Goal: Transaction & Acquisition: Book appointment/travel/reservation

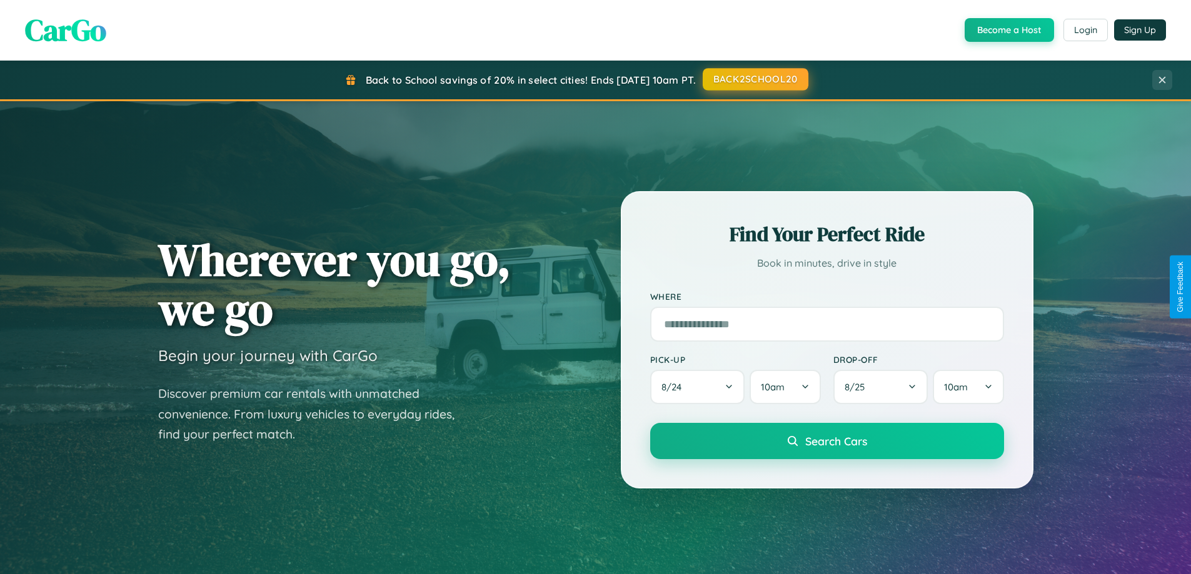
click at [754, 80] on button "BACK2SCHOOL20" at bounding box center [756, 79] width 106 height 23
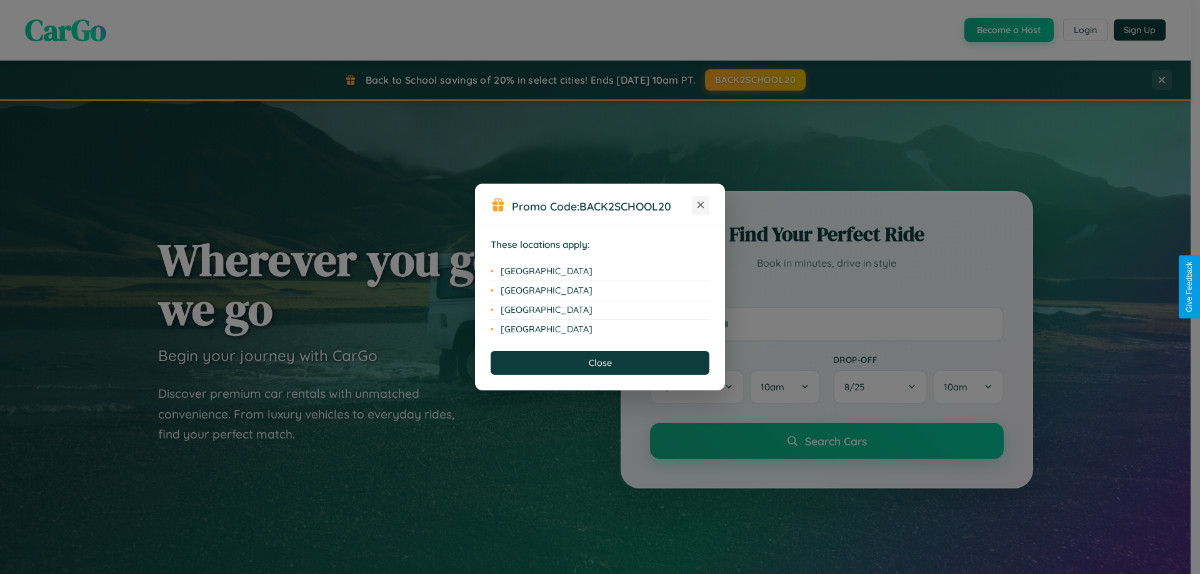
click at [701, 206] on icon at bounding box center [701, 205] width 7 height 7
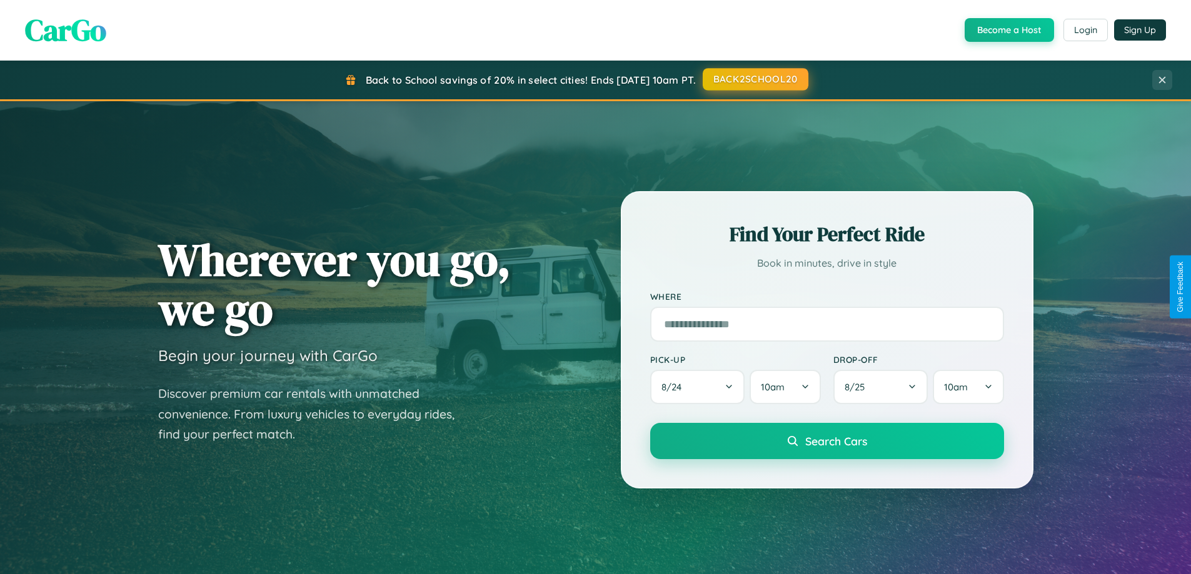
click at [754, 79] on button "BACK2SCHOOL20" at bounding box center [756, 79] width 106 height 23
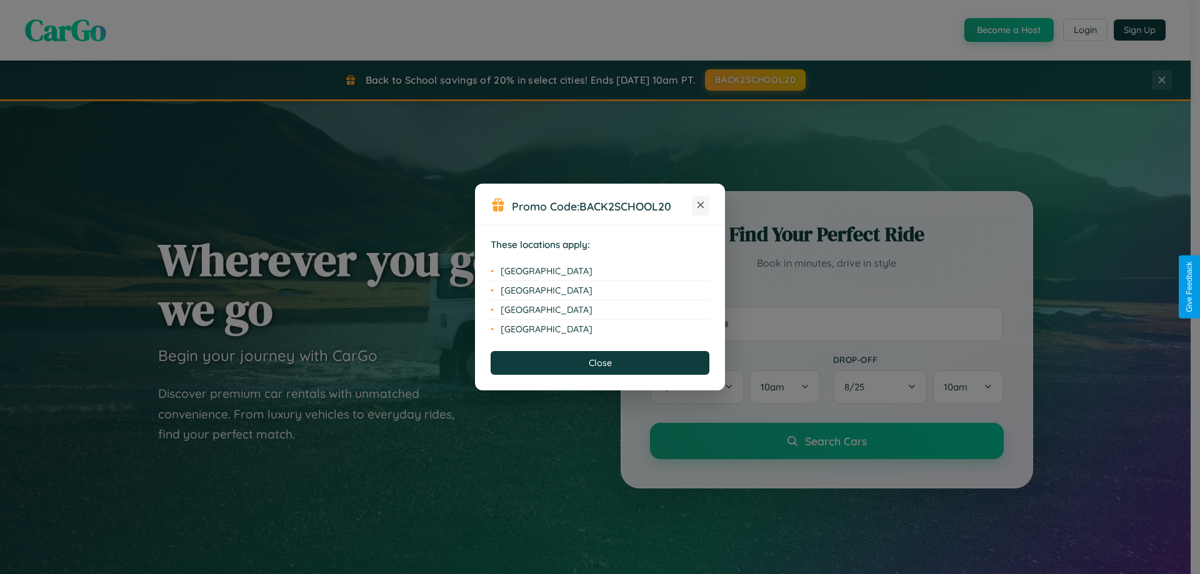
click at [701, 206] on icon at bounding box center [701, 205] width 7 height 7
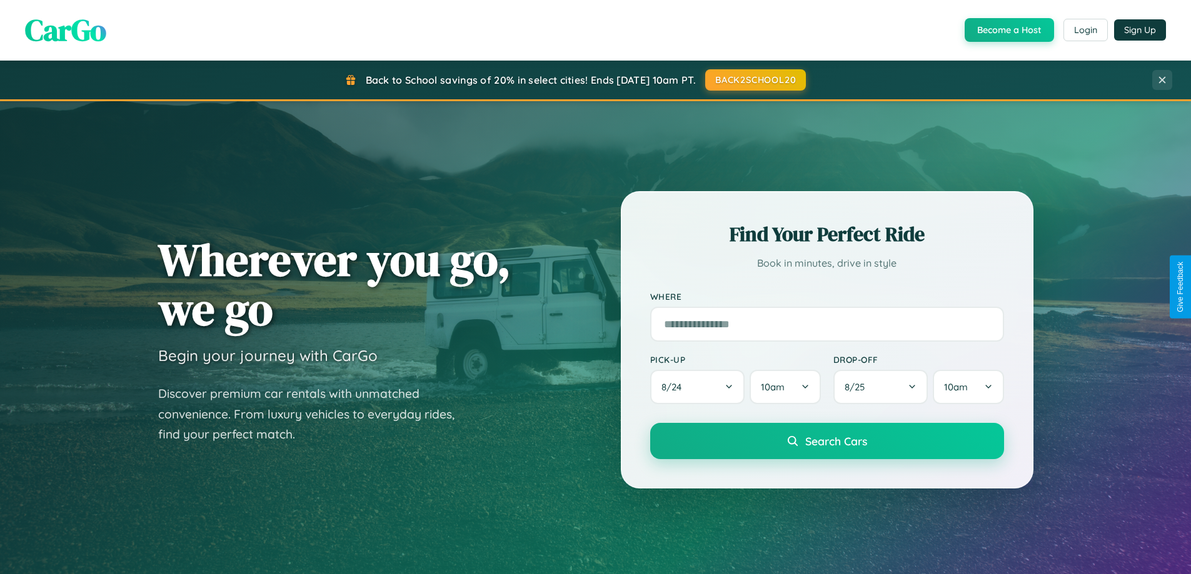
scroll to position [539, 0]
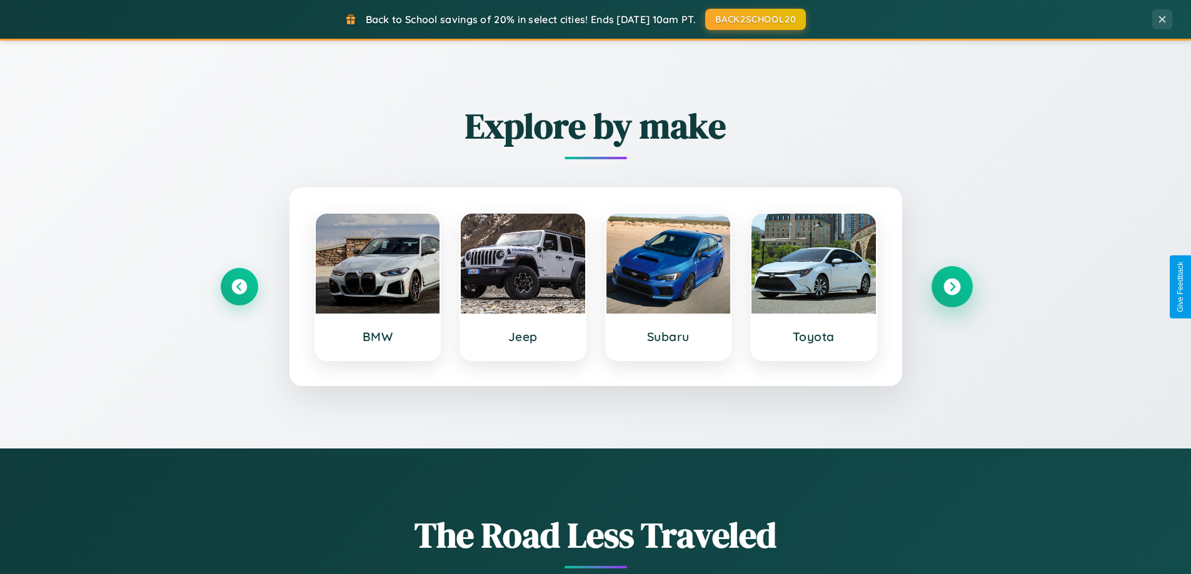
click at [951, 287] on icon at bounding box center [951, 287] width 17 height 17
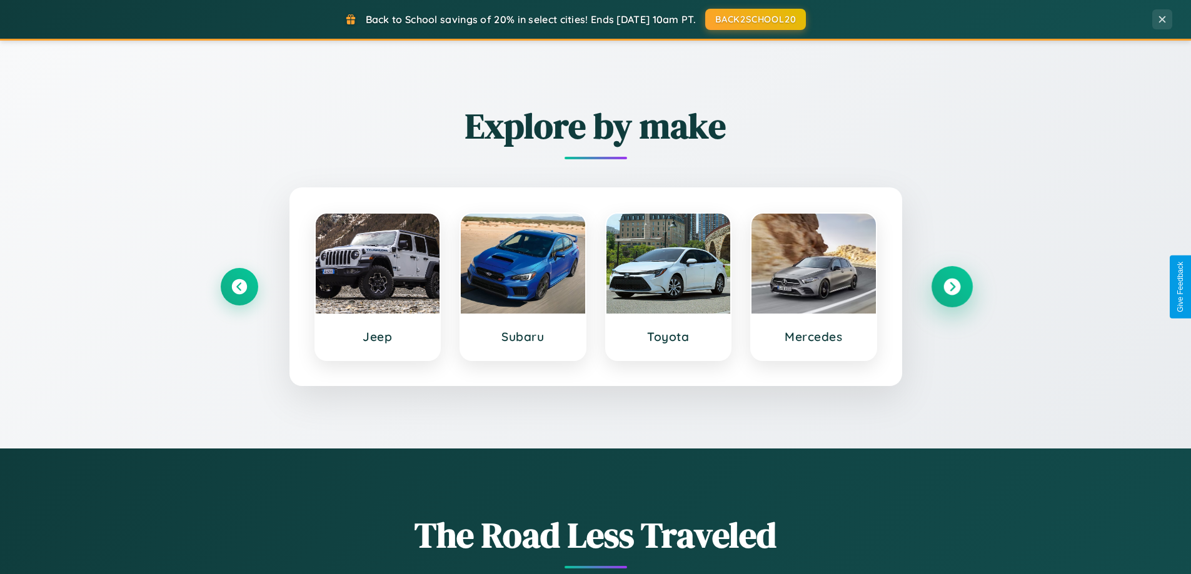
click at [951, 287] on icon at bounding box center [951, 287] width 17 height 17
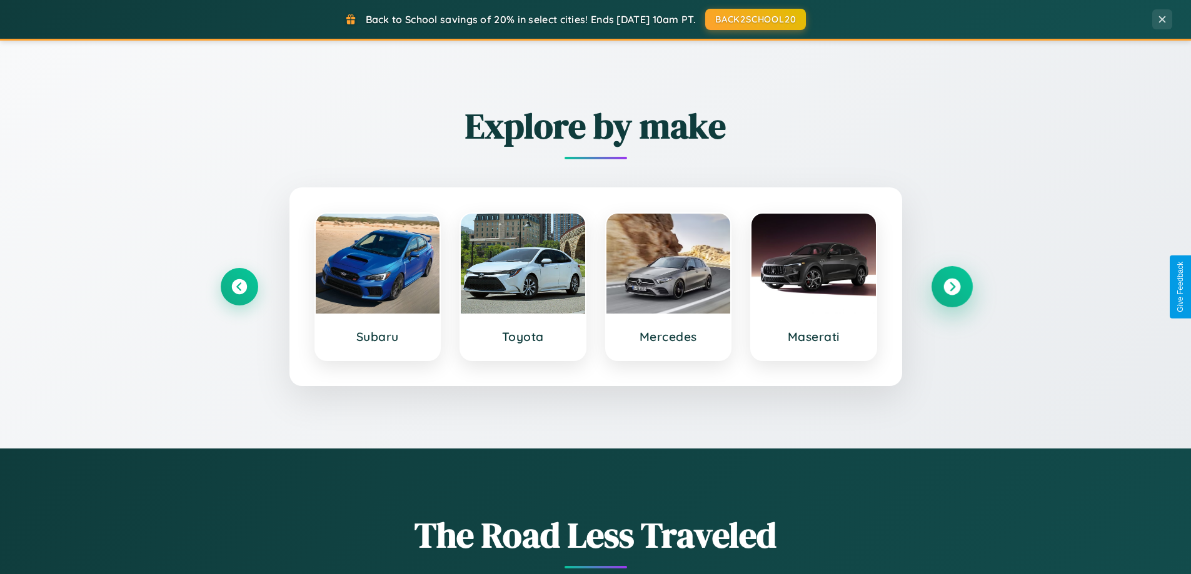
click at [951, 287] on icon at bounding box center [951, 287] width 17 height 17
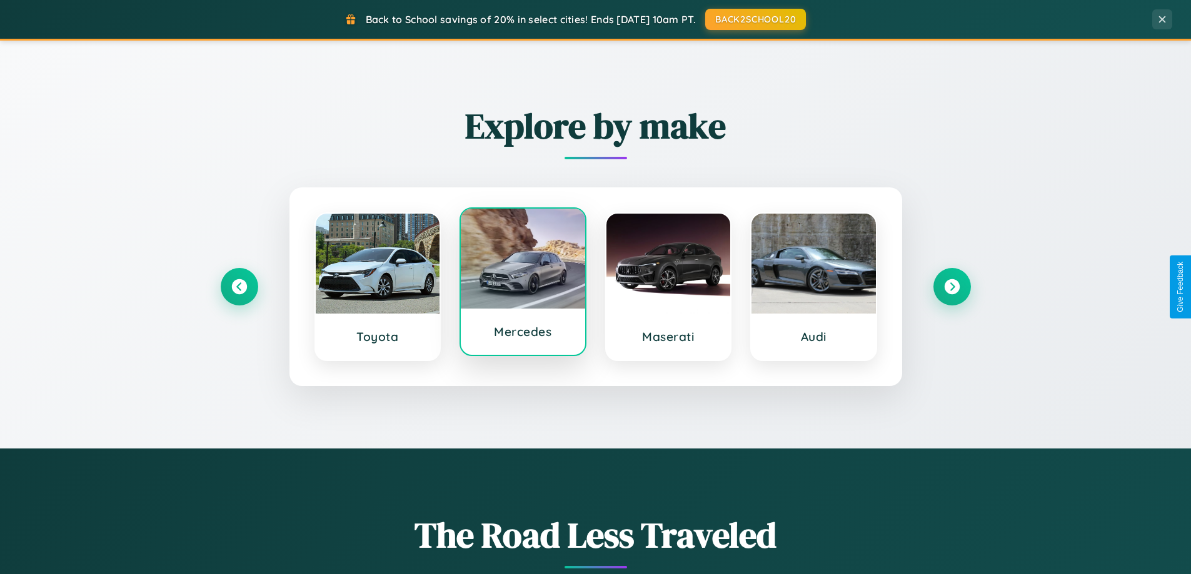
click at [523, 287] on div at bounding box center [523, 259] width 124 height 100
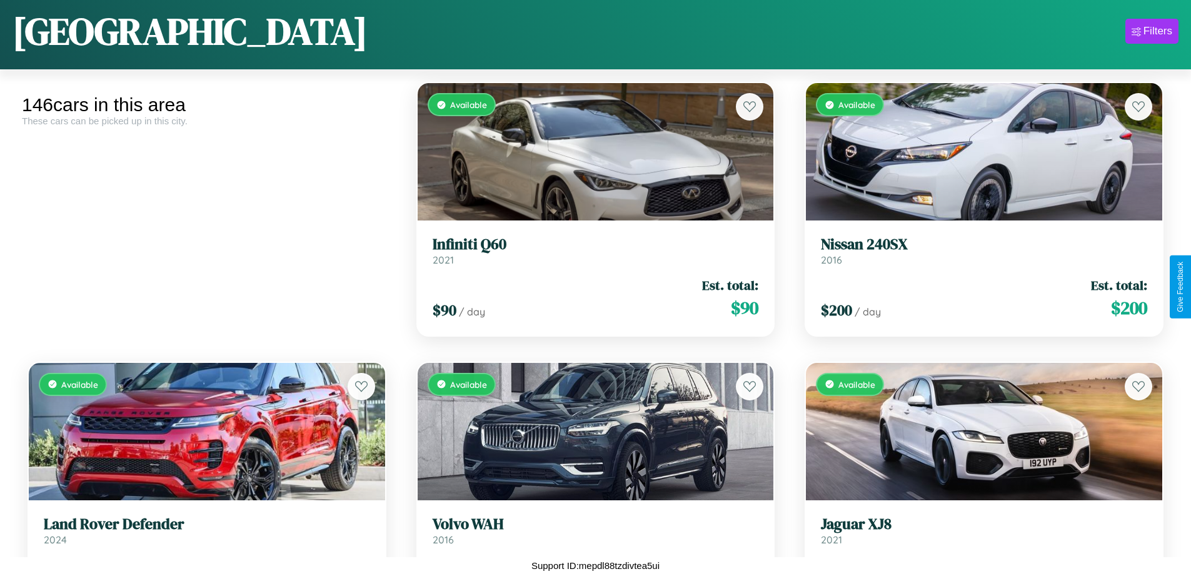
scroll to position [5493, 0]
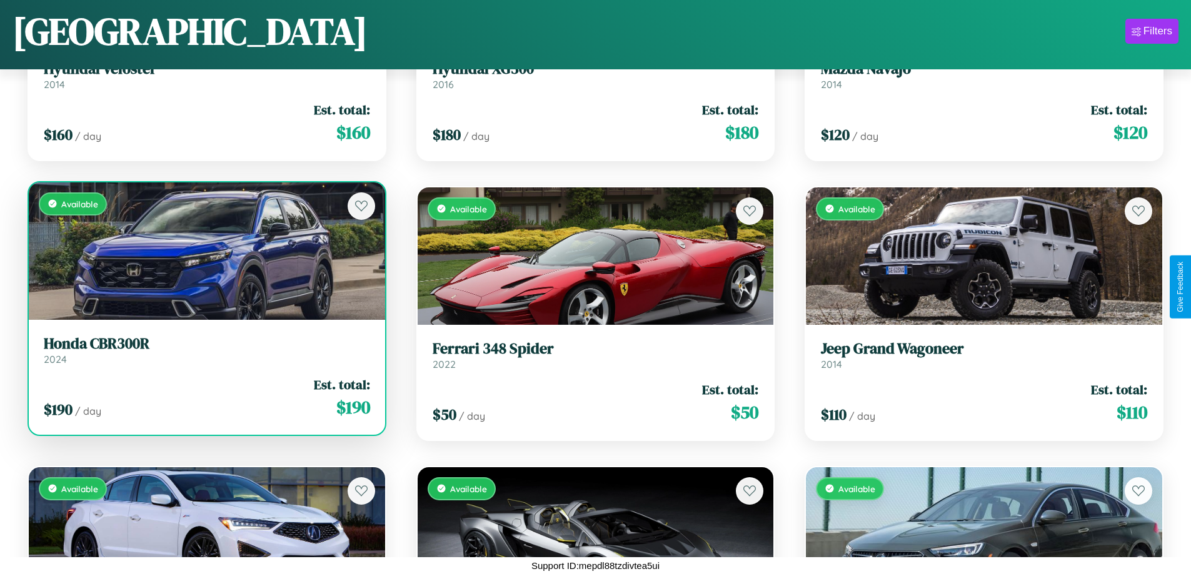
click at [205, 353] on link "Honda CBR300R 2024" at bounding box center [207, 350] width 326 height 31
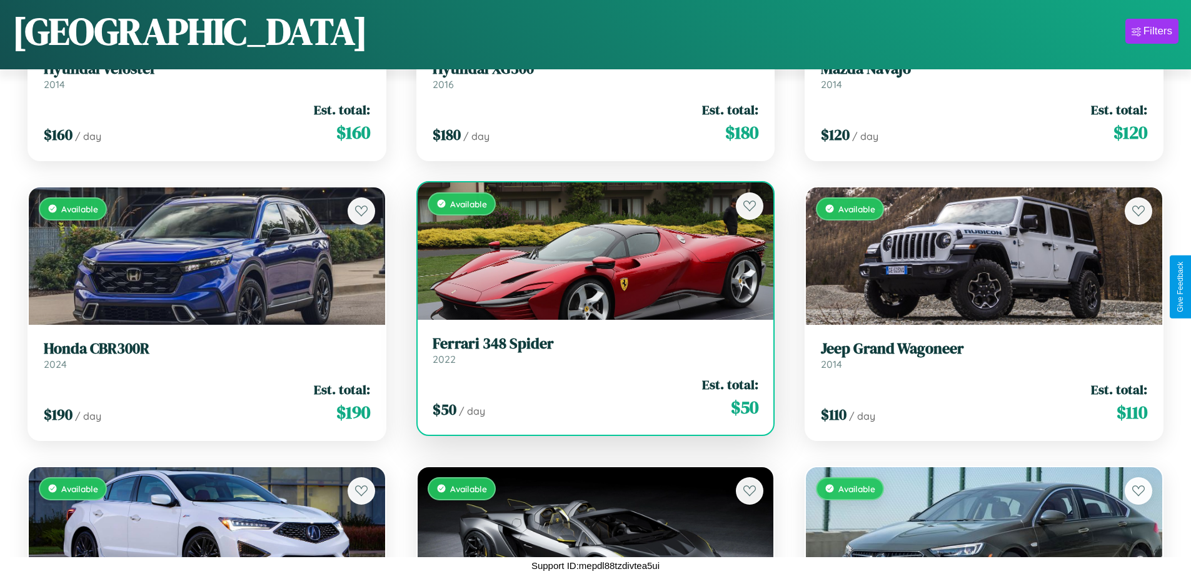
scroll to position [8012, 0]
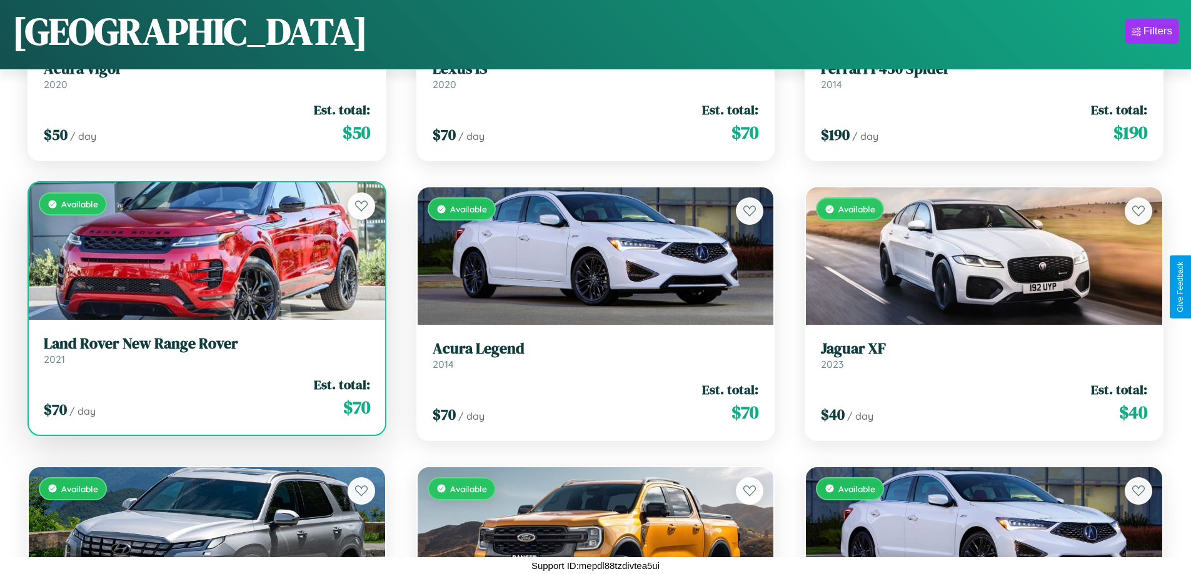
click at [205, 398] on div "$ 70 / day Est. total: $ 70" at bounding box center [207, 398] width 326 height 44
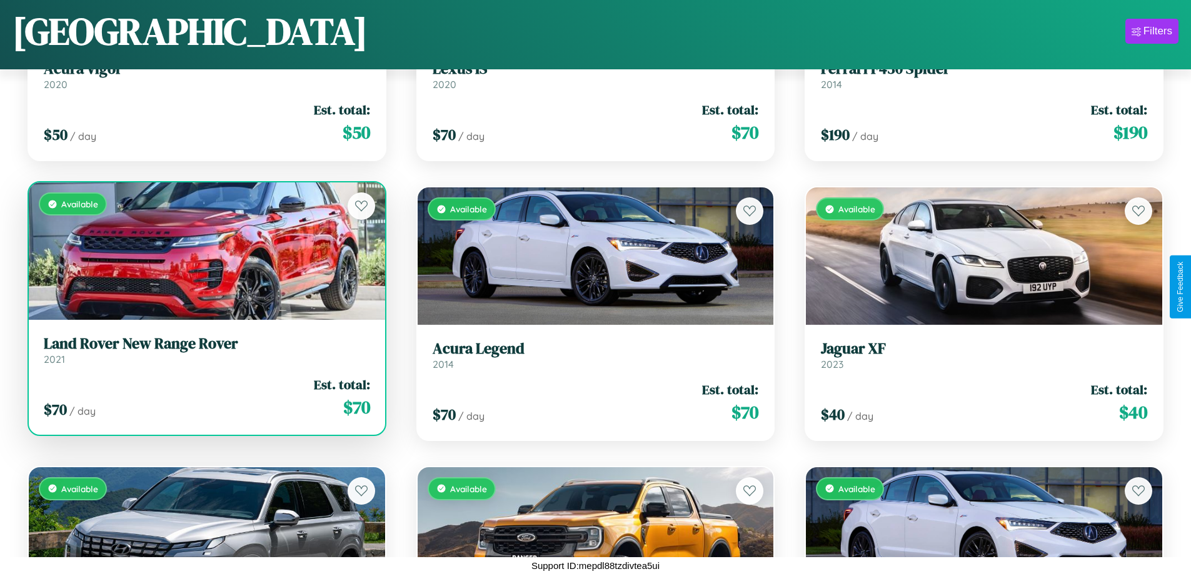
click at [205, 398] on div "$ 70 / day Est. total: $ 70" at bounding box center [207, 398] width 326 height 44
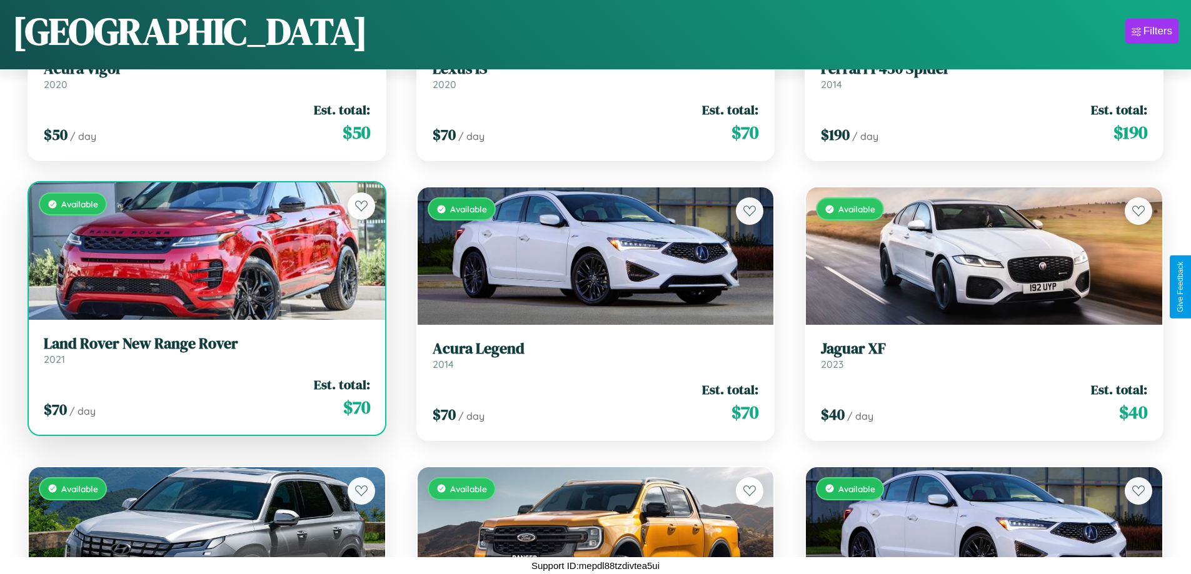
click at [205, 398] on div "$ 70 / day Est. total: $ 70" at bounding box center [207, 398] width 326 height 44
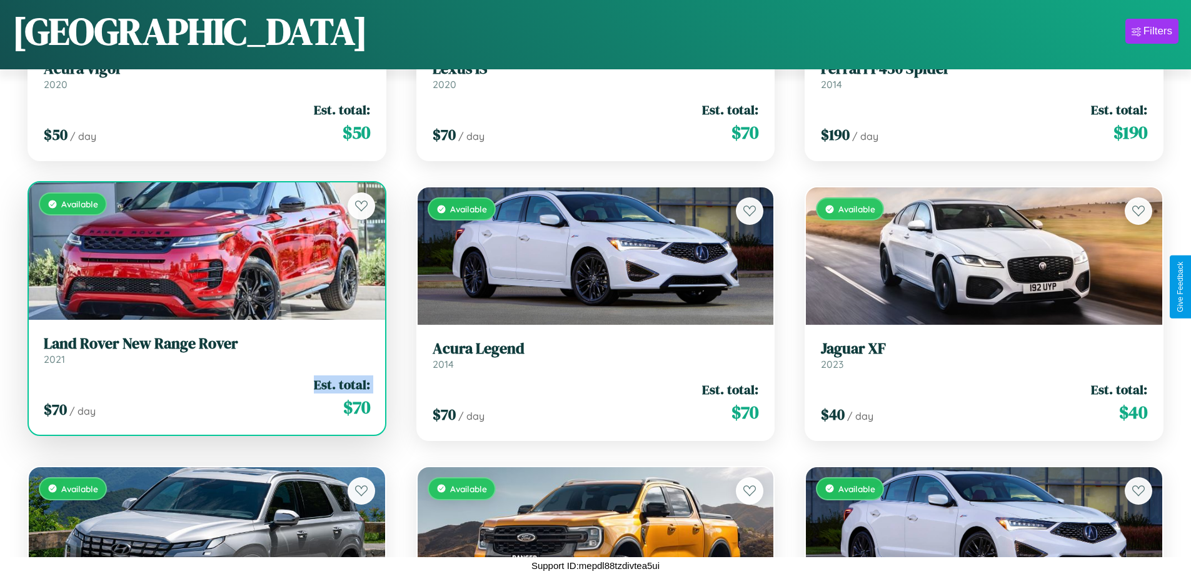
click at [205, 398] on div "$ 70 / day Est. total: $ 70" at bounding box center [207, 398] width 326 height 44
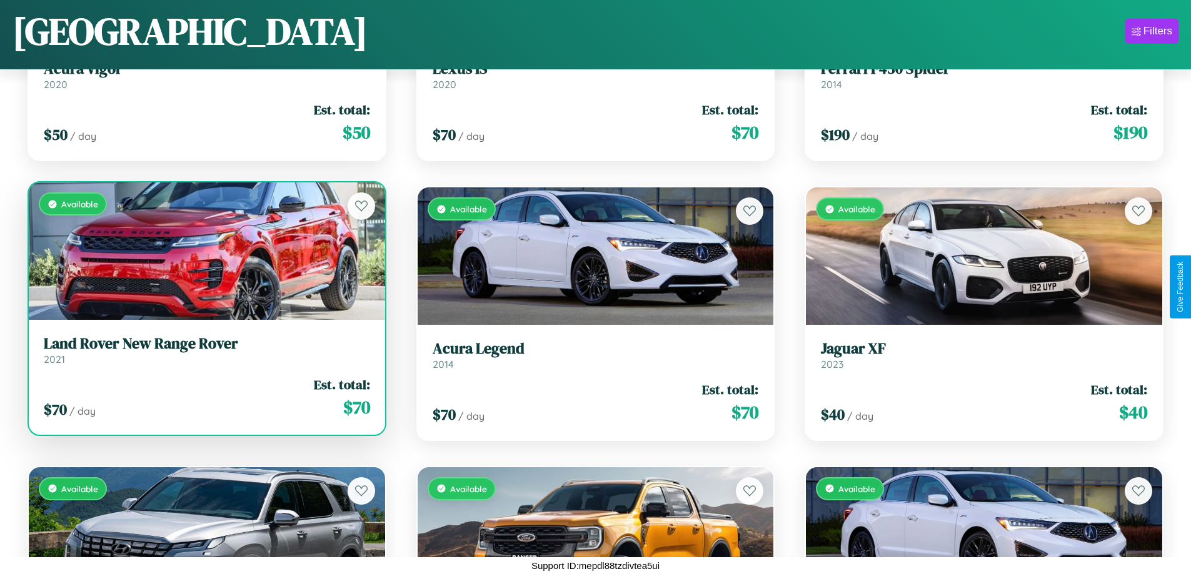
click at [205, 398] on div "$ 70 / day Est. total: $ 70" at bounding box center [207, 398] width 326 height 44
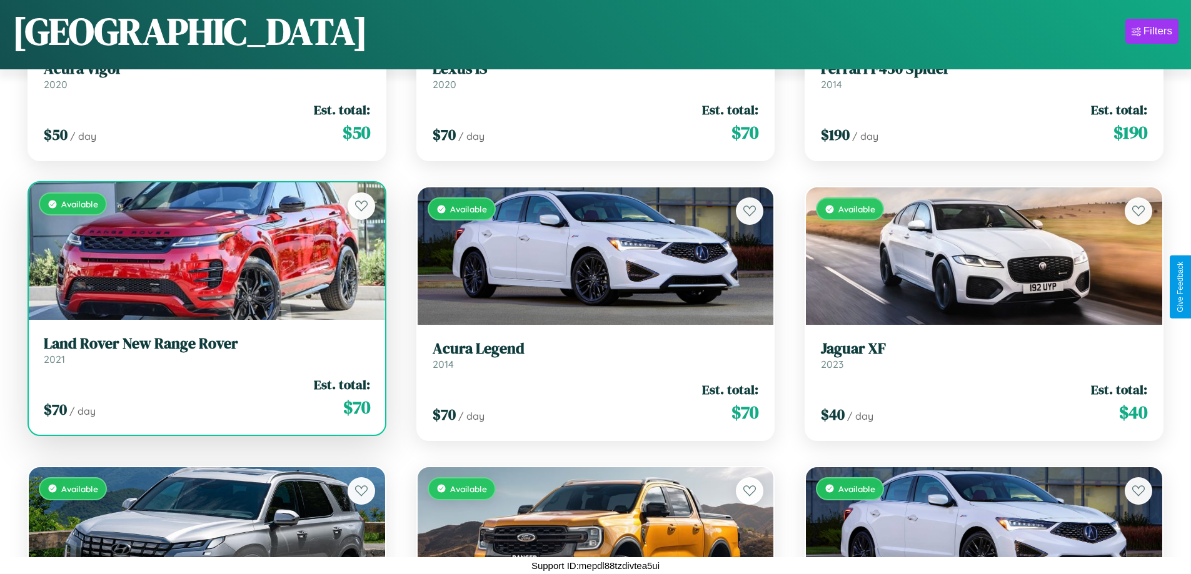
click at [205, 350] on h3 "Land Rover New Range Rover" at bounding box center [207, 344] width 326 height 18
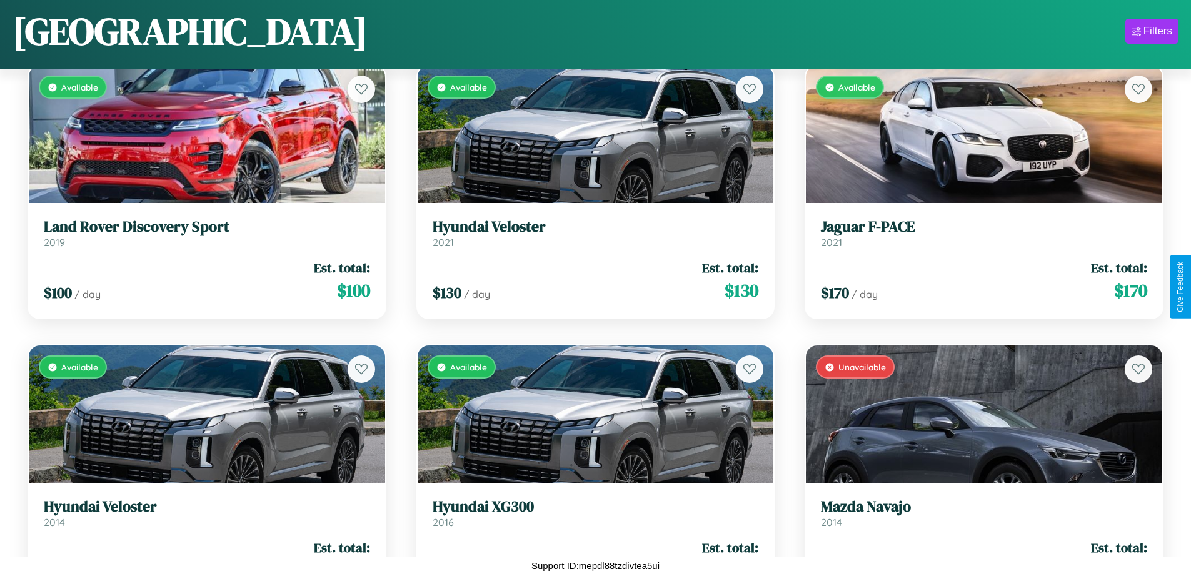
scroll to position [3255, 0]
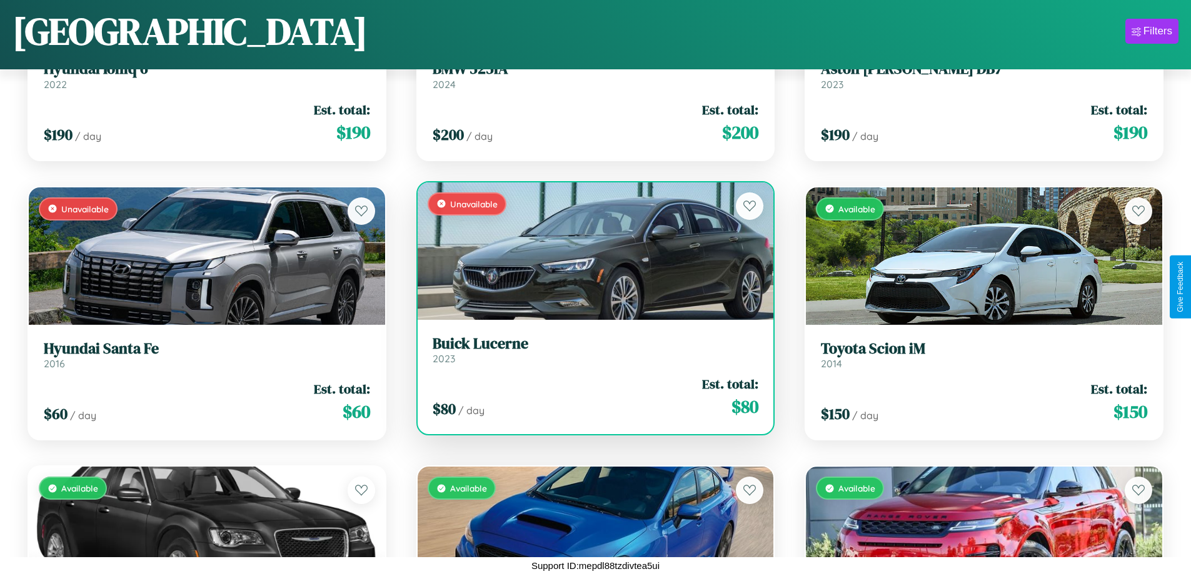
click at [590, 398] on div "$ 80 / day Est. total: $ 80" at bounding box center [596, 397] width 326 height 44
click at [590, 397] on div "$ 80 / day Est. total: $ 80" at bounding box center [596, 397] width 326 height 44
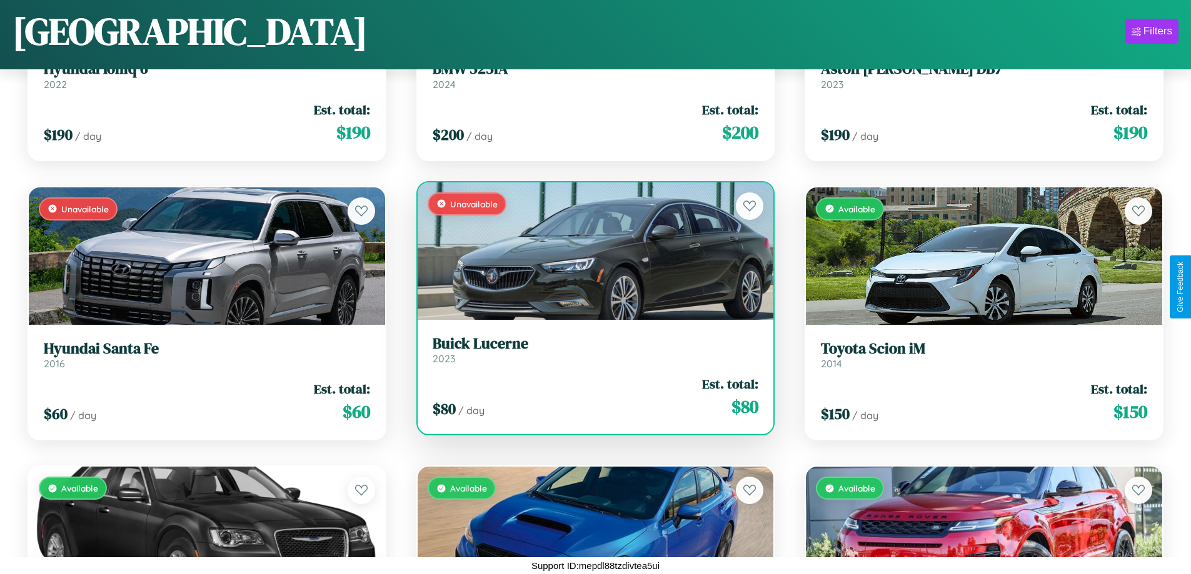
click at [590, 397] on div "$ 80 / day Est. total: $ 80" at bounding box center [596, 397] width 326 height 44
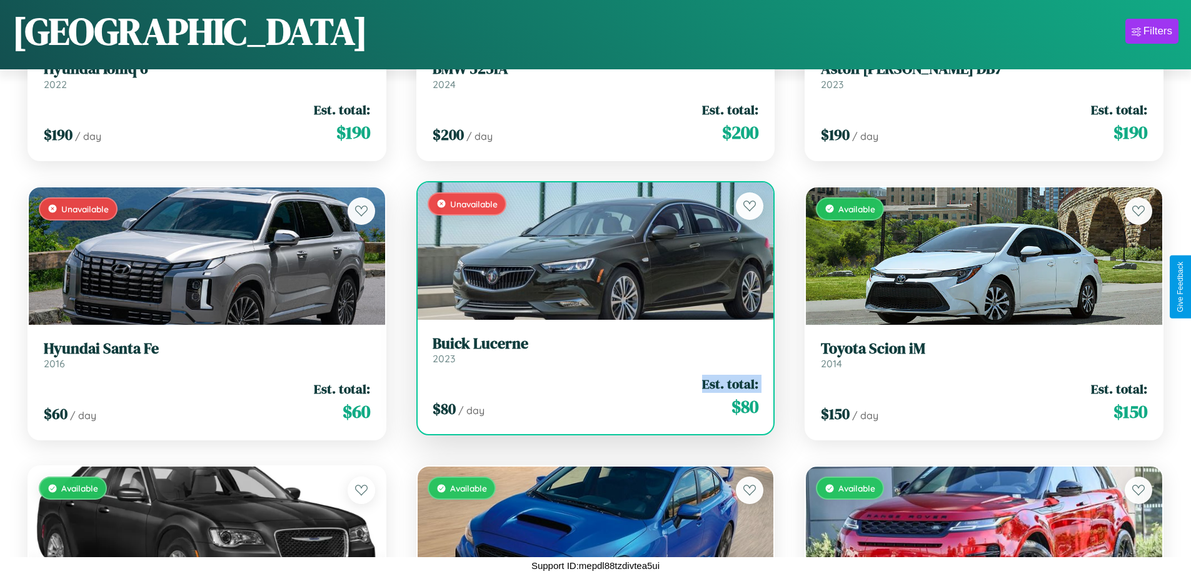
click at [590, 397] on div "$ 80 / day Est. total: $ 80" at bounding box center [596, 397] width 326 height 44
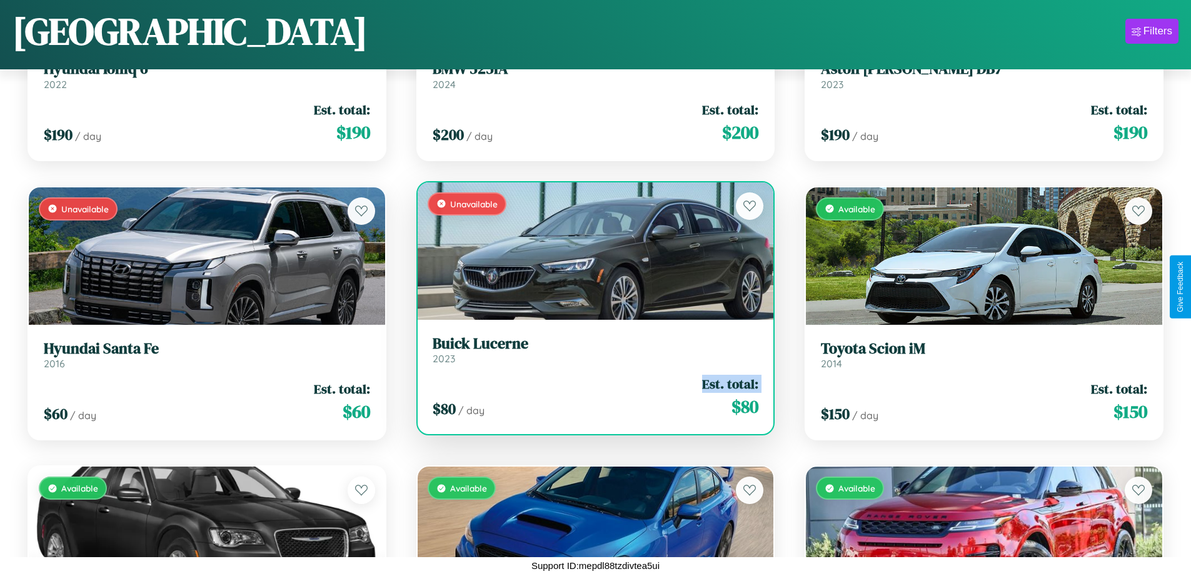
click at [590, 397] on div "$ 80 / day Est. total: $ 80" at bounding box center [596, 397] width 326 height 44
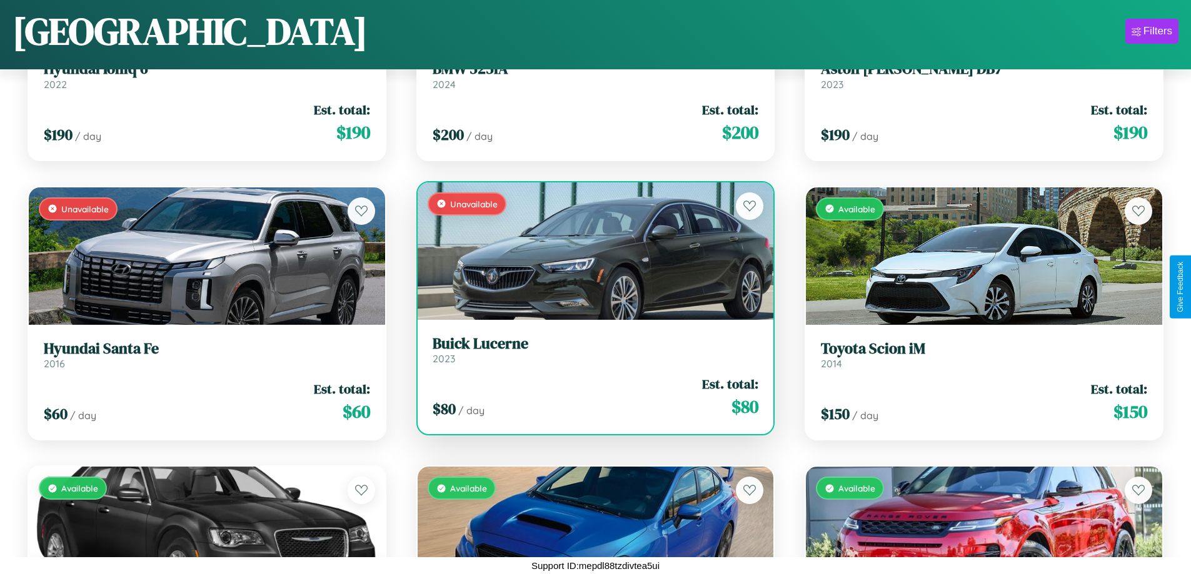
click at [590, 397] on div "$ 80 / day Est. total: $ 80" at bounding box center [596, 397] width 326 height 44
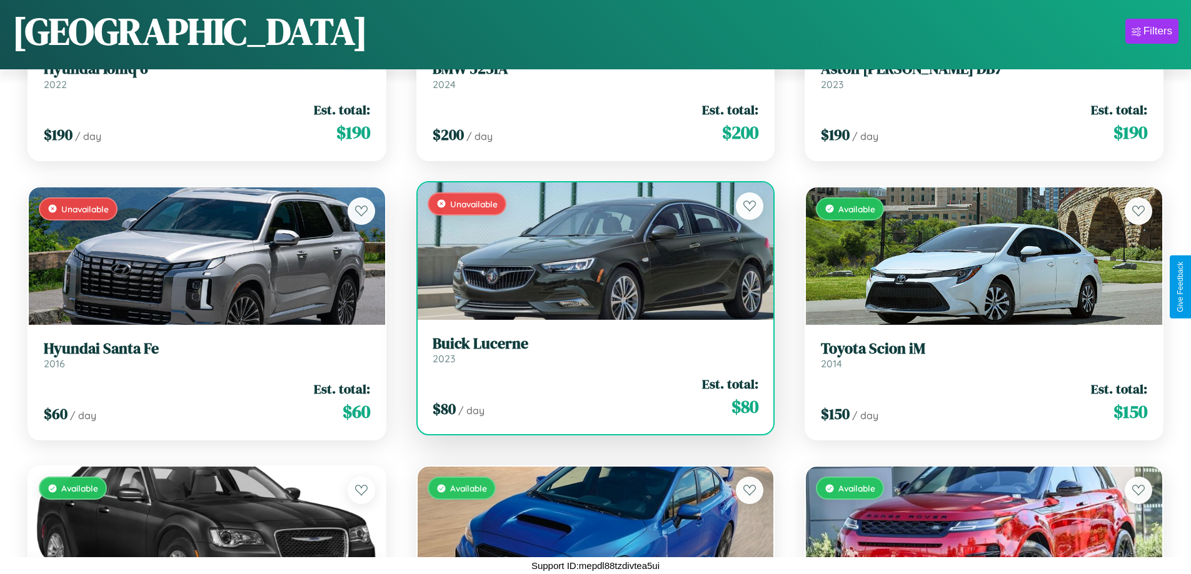
click at [590, 349] on h3 "Buick Lucerne" at bounding box center [596, 344] width 326 height 18
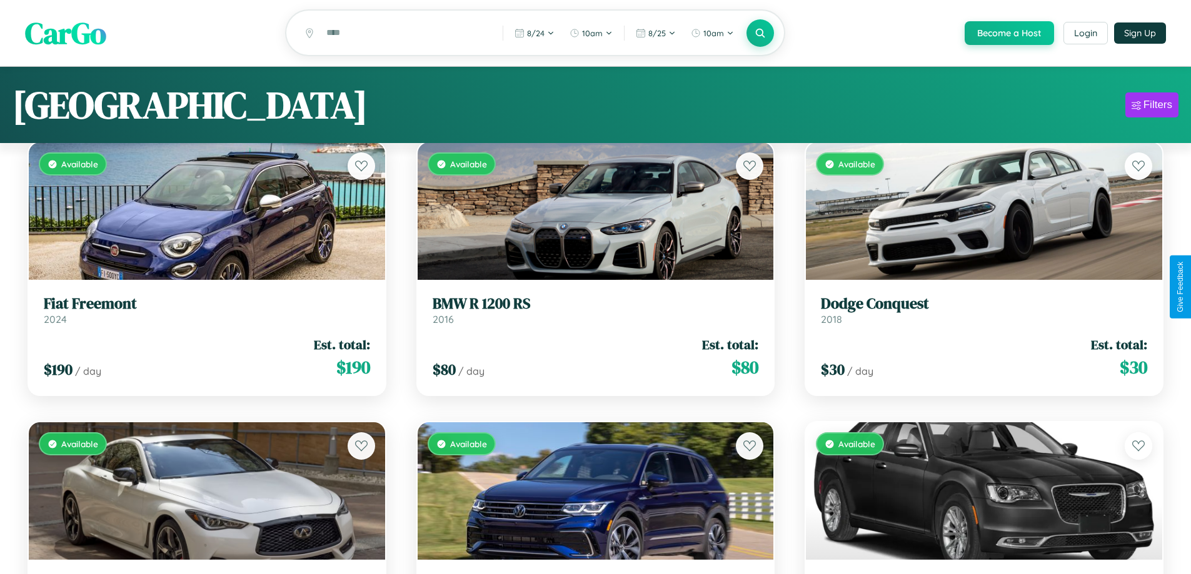
scroll to position [0, 0]
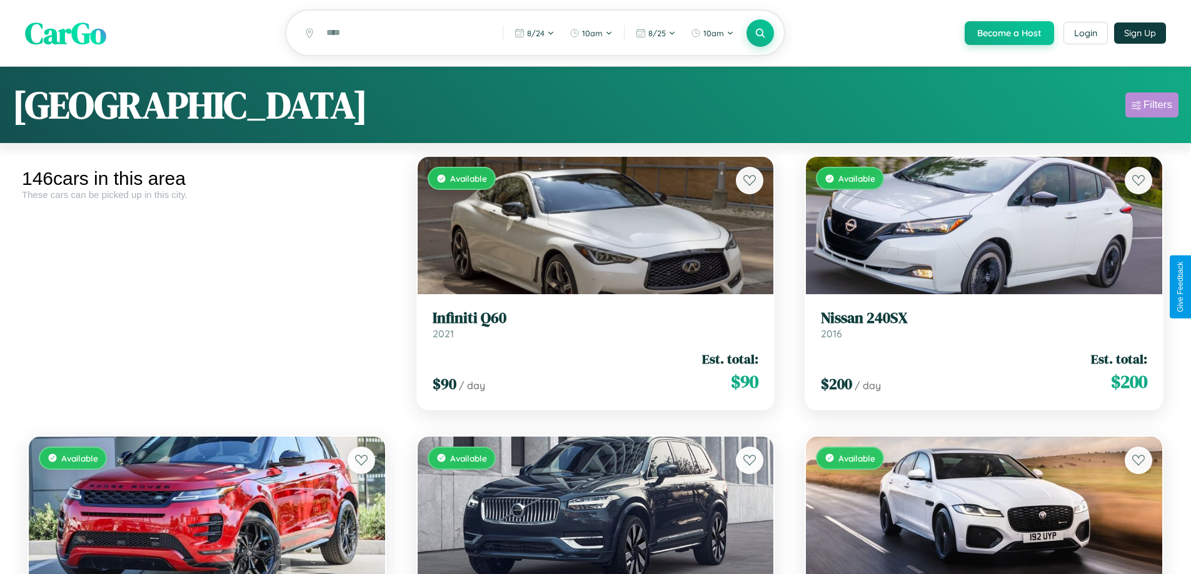
click at [1151, 107] on div "Filters" at bounding box center [1157, 105] width 29 height 13
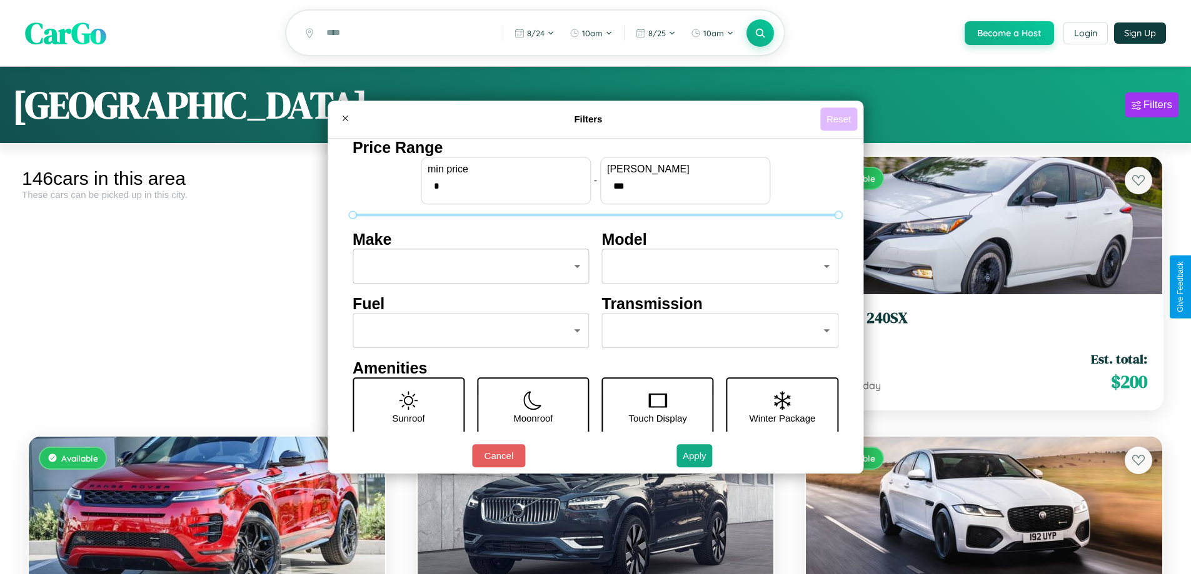
click at [840, 119] on button "Reset" at bounding box center [838, 119] width 37 height 23
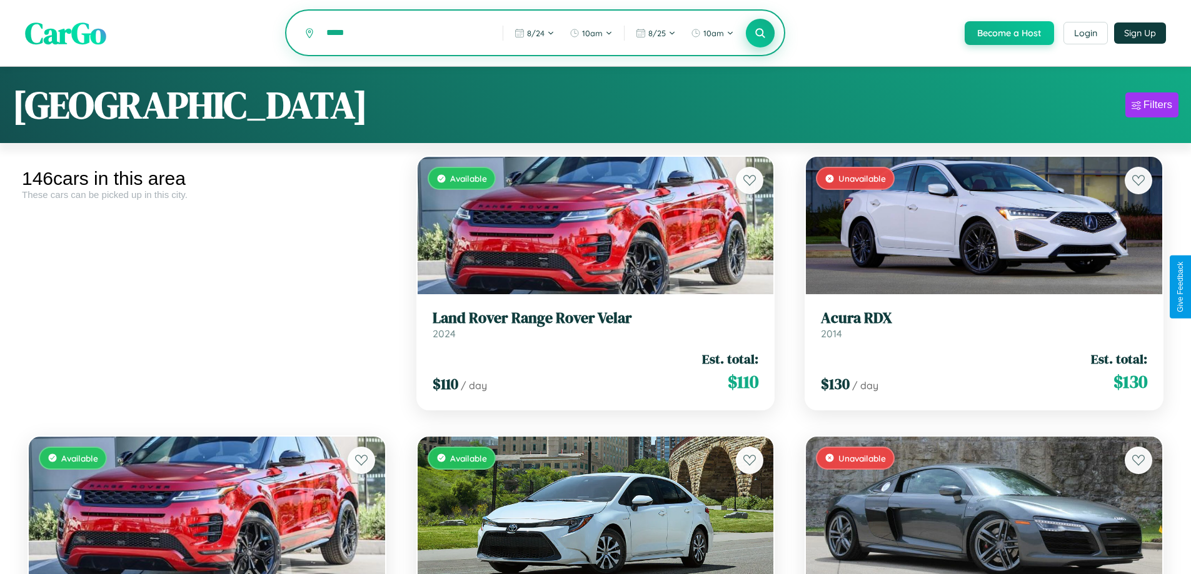
type input "*****"
click at [759, 33] on icon at bounding box center [760, 33] width 12 height 12
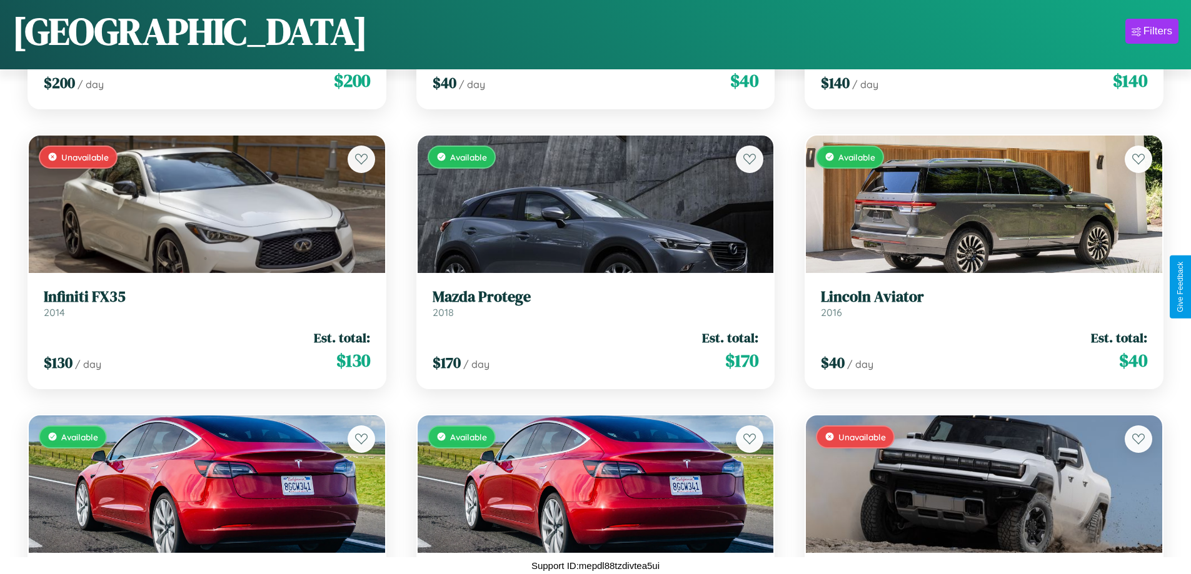
scroll to position [5493, 0]
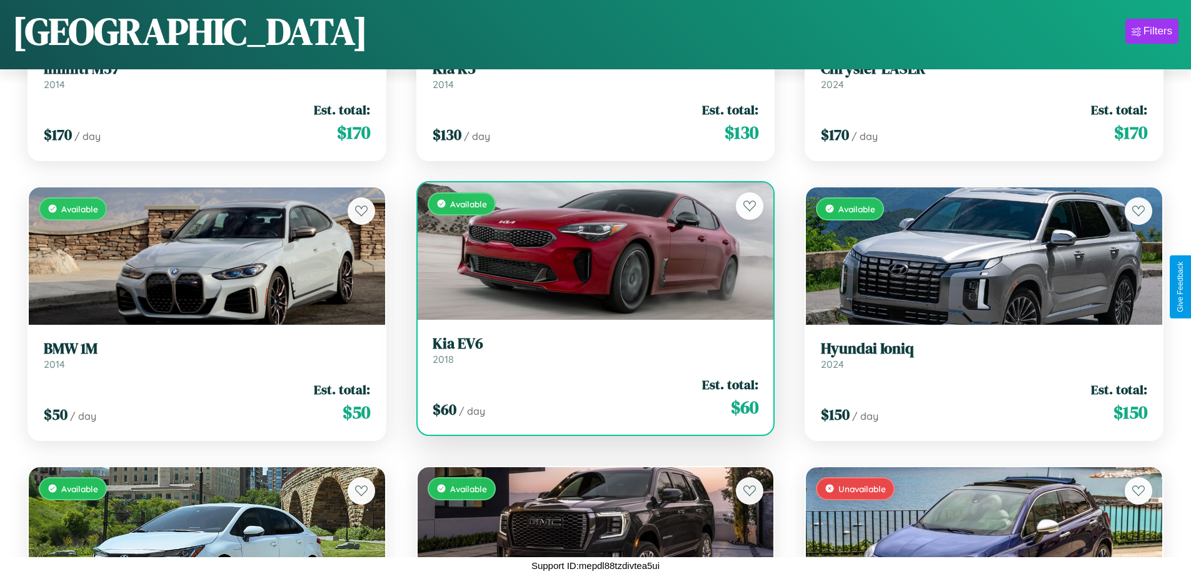
click at [590, 355] on link "Kia EV6 2018" at bounding box center [596, 350] width 326 height 31
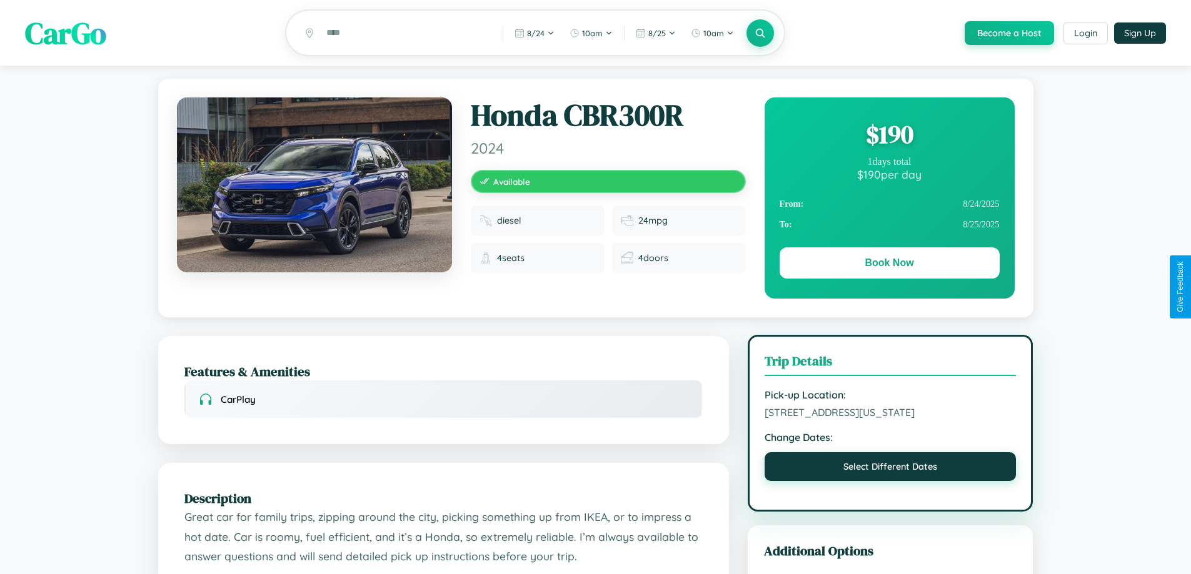
click at [890, 481] on button "Select Different Dates" at bounding box center [890, 467] width 252 height 29
select select "*"
select select "****"
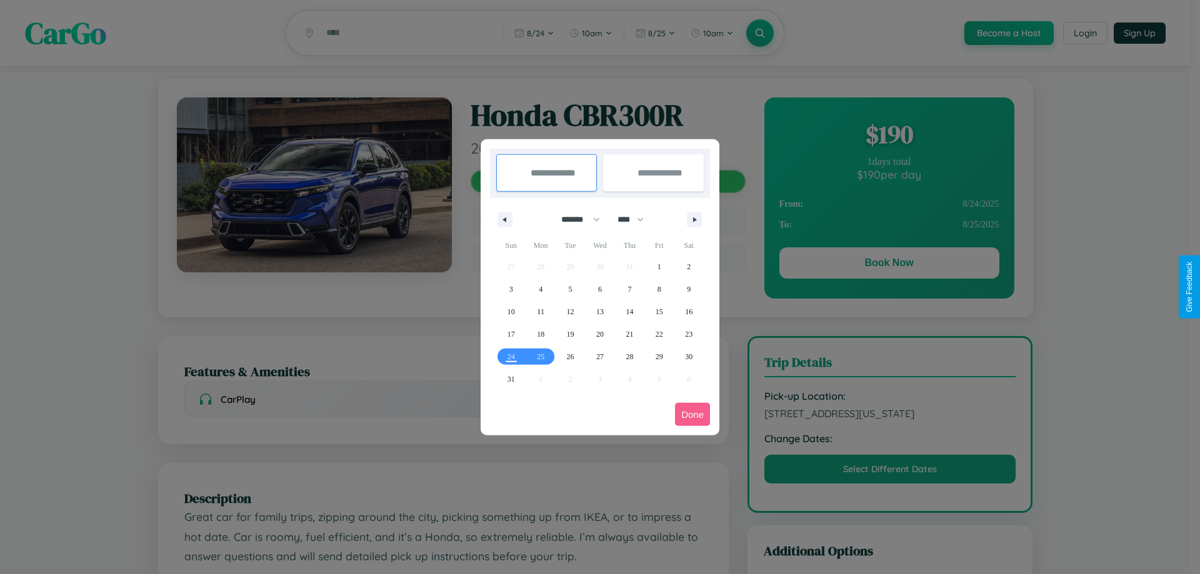
click at [575, 219] on select "******* ******** ***** ***** *** **** **** ****** ********* ******* ******** **…" at bounding box center [578, 219] width 53 height 21
select select "*"
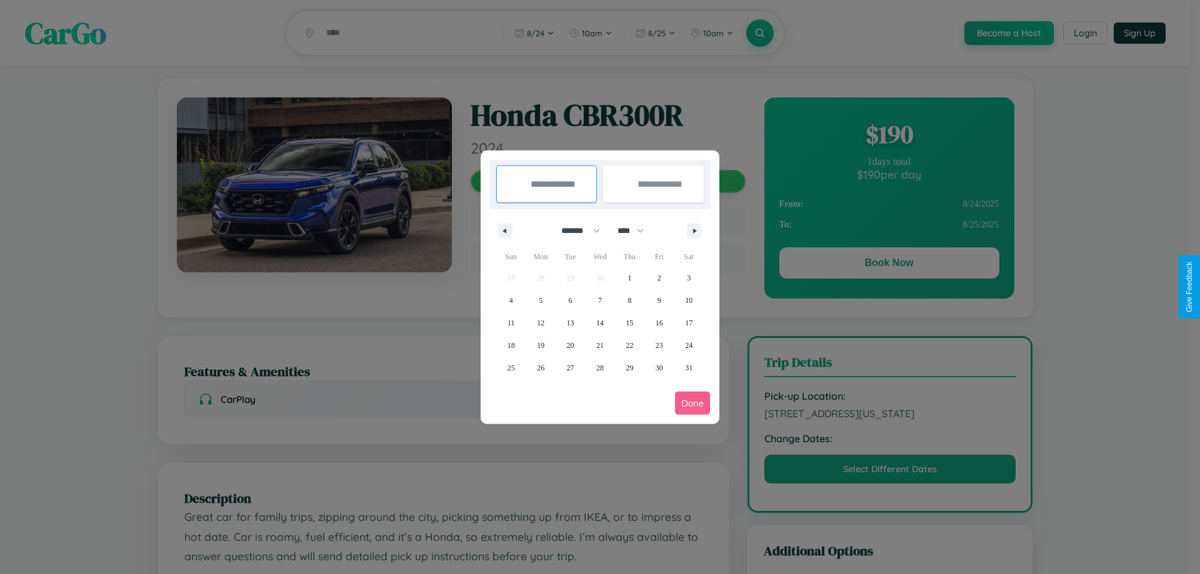
drag, startPoint x: 636, startPoint y: 231, endPoint x: 600, endPoint y: 251, distance: 41.4
click at [636, 231] on select "**** **** **** **** **** **** **** **** **** **** **** **** **** **** **** ****…" at bounding box center [630, 231] width 38 height 21
select select "****"
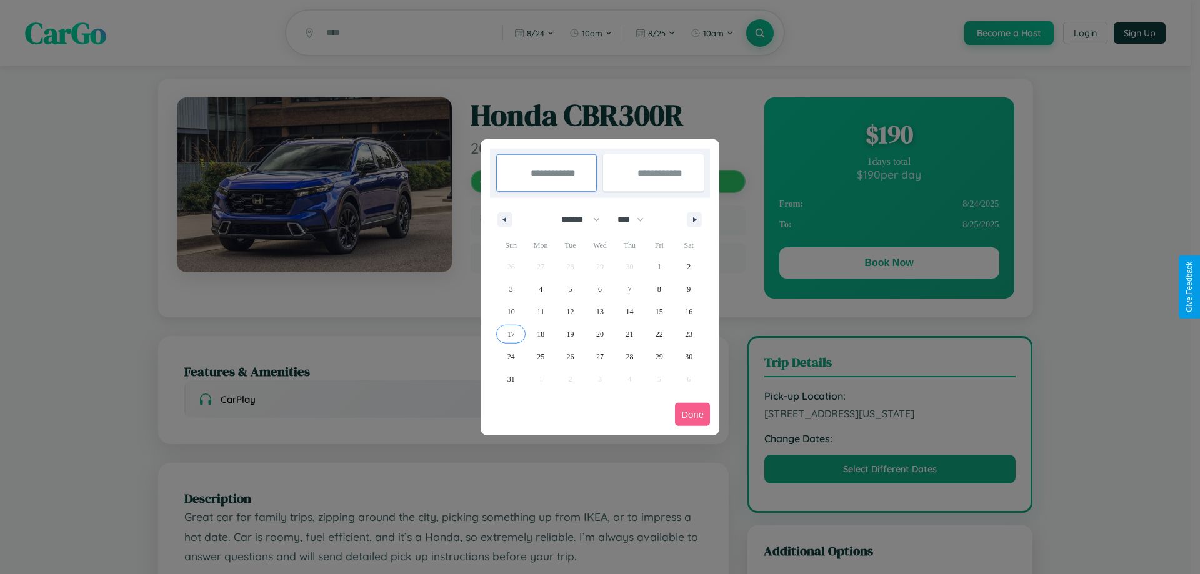
click at [511, 334] on span "17" at bounding box center [512, 334] width 8 height 23
type input "**********"
click at [570, 334] on span "19" at bounding box center [571, 334] width 8 height 23
type input "**********"
click at [693, 414] on button "Done" at bounding box center [692, 414] width 35 height 23
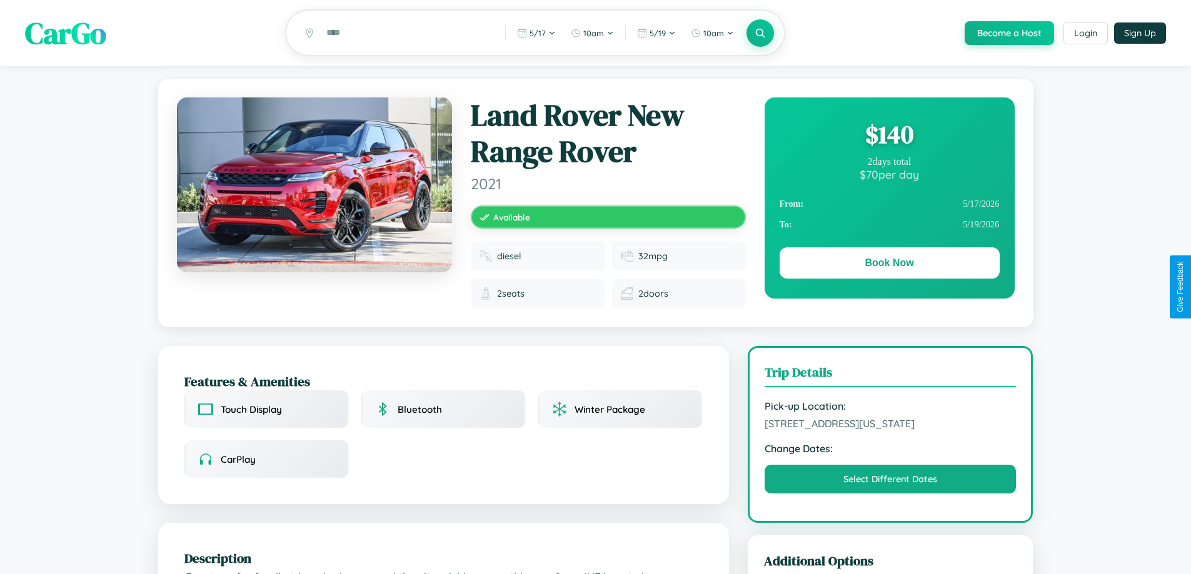
scroll to position [743, 0]
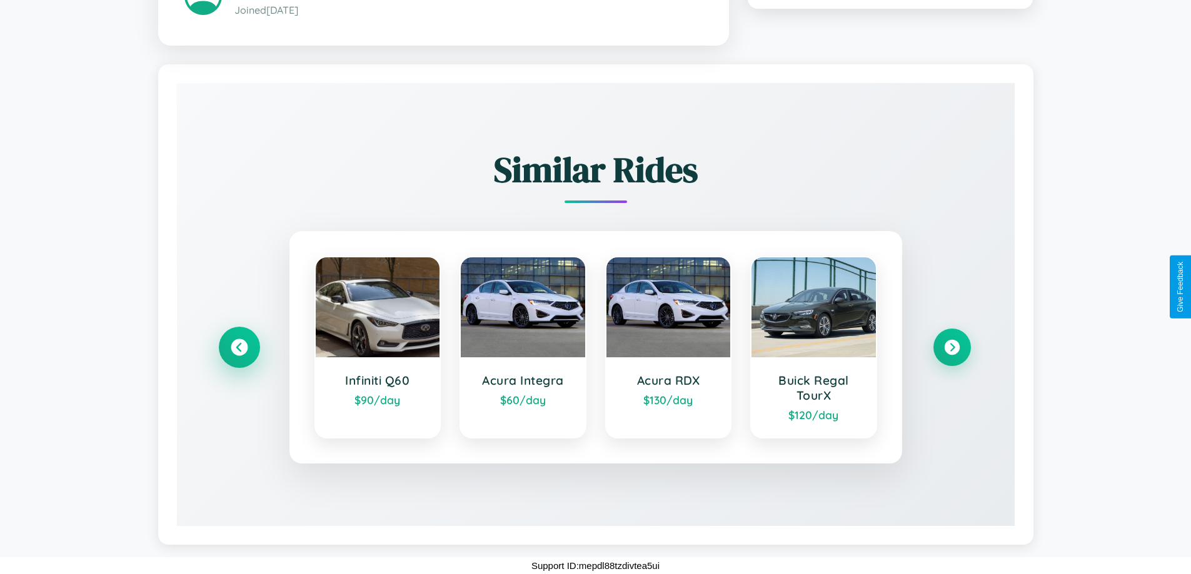
click at [239, 347] on icon at bounding box center [239, 347] width 17 height 17
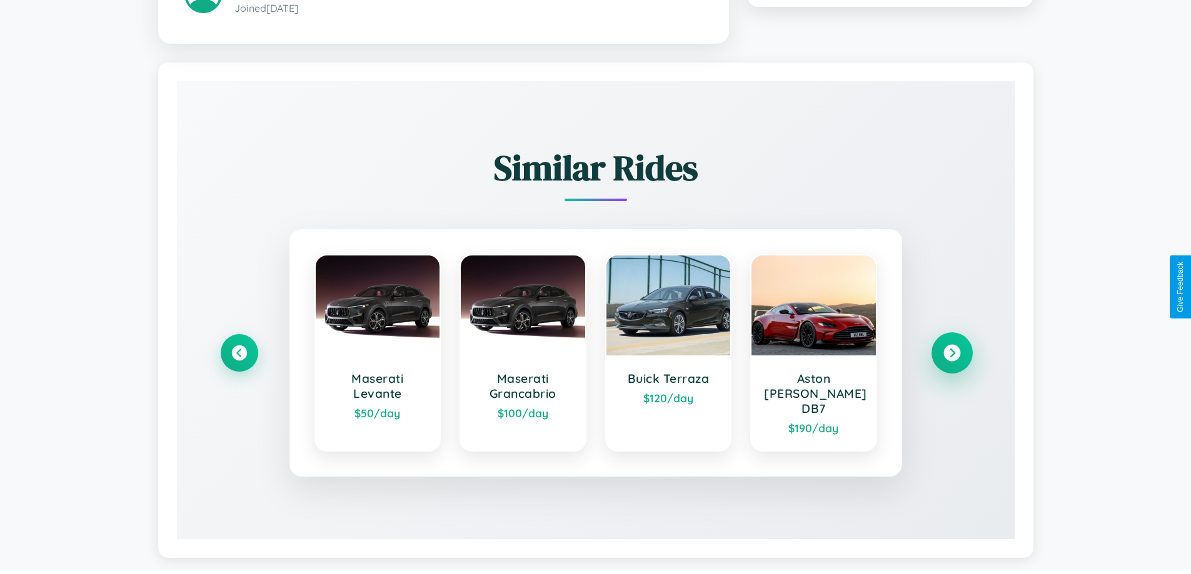
click at [951, 347] on icon at bounding box center [951, 353] width 17 height 17
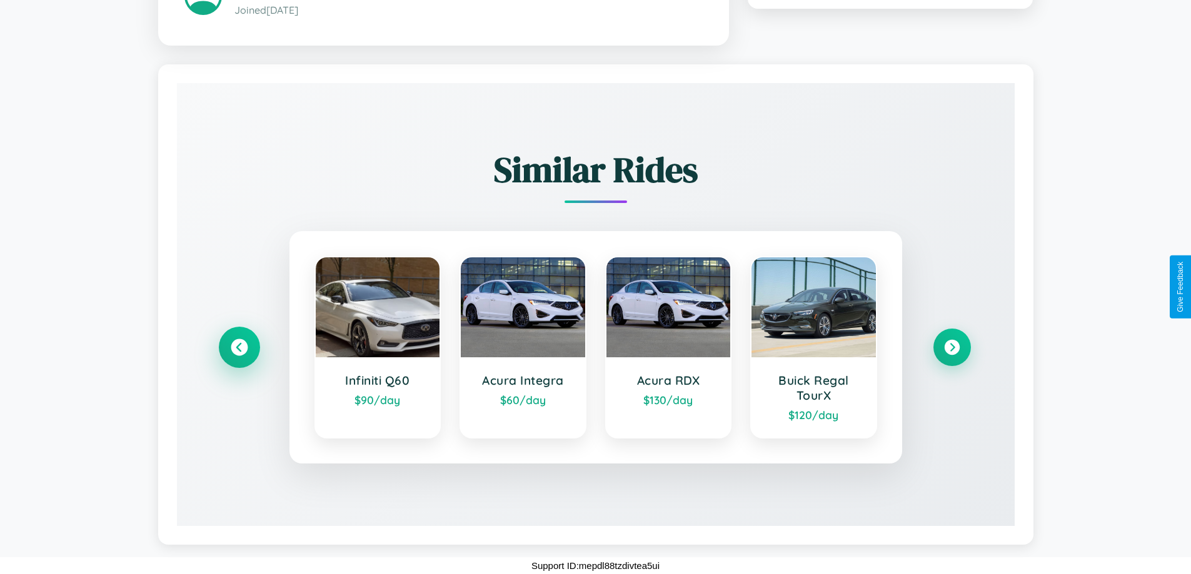
click at [239, 347] on icon at bounding box center [239, 347] width 17 height 17
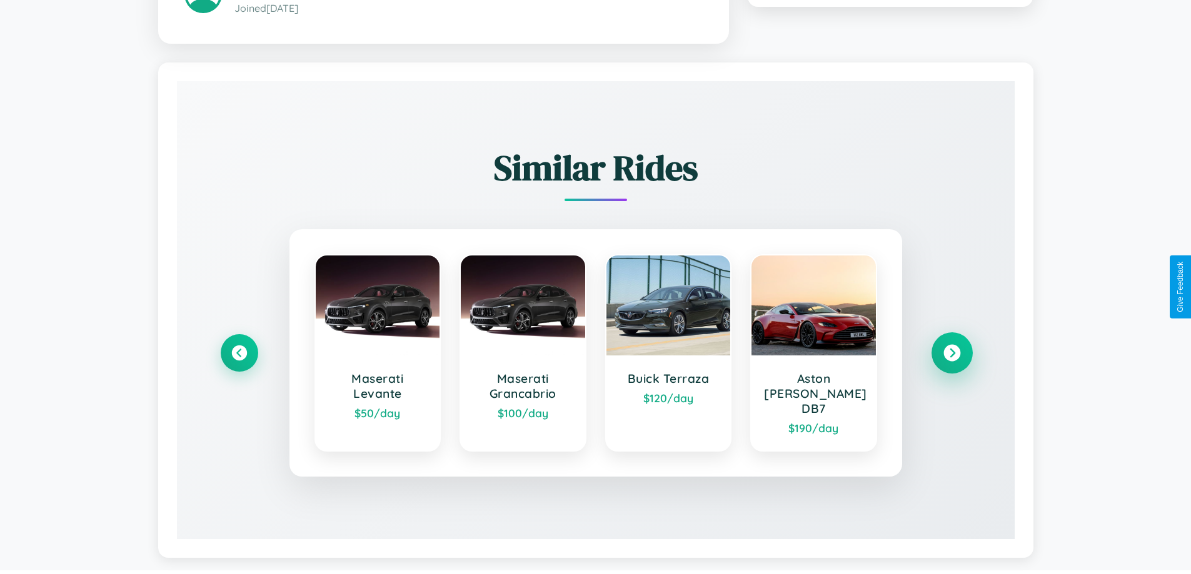
click at [951, 347] on icon at bounding box center [951, 353] width 17 height 17
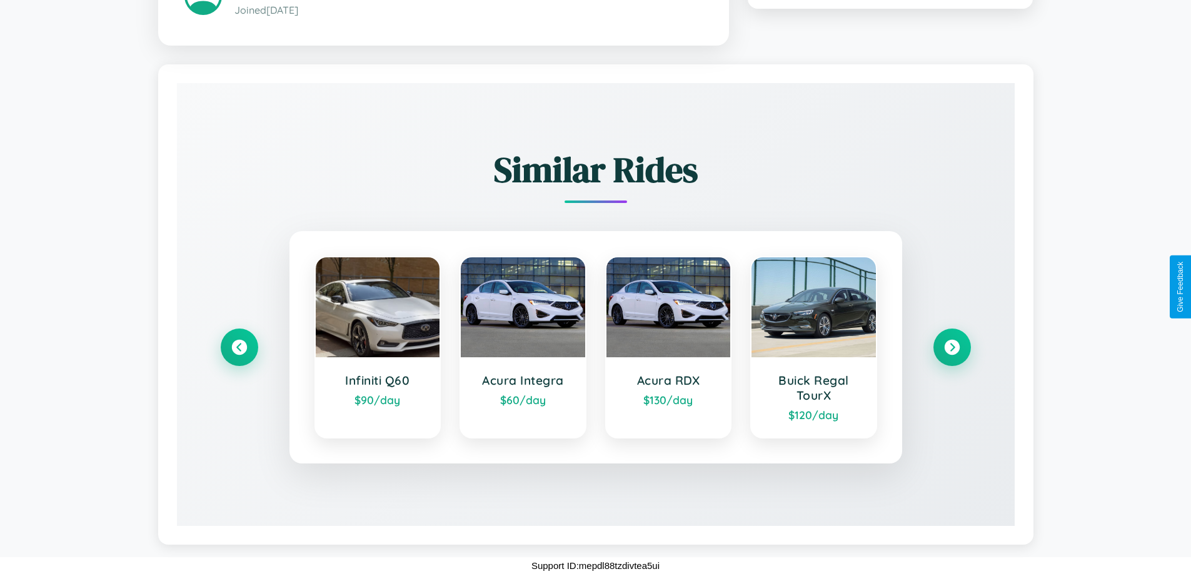
scroll to position [0, 0]
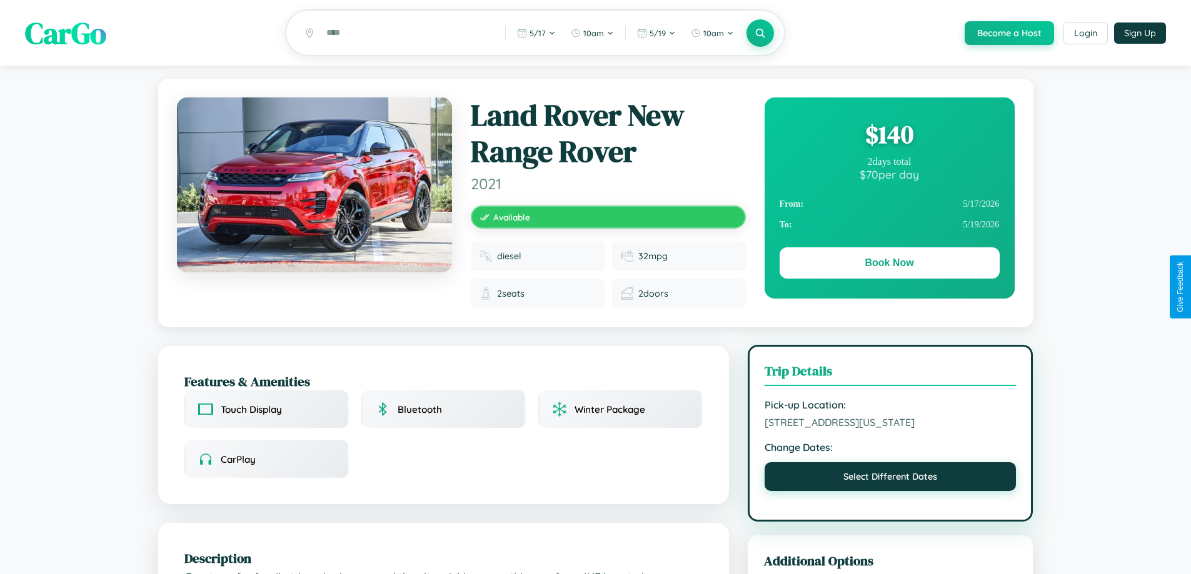
click at [890, 491] on button "Select Different Dates" at bounding box center [890, 477] width 252 height 29
select select "*"
select select "****"
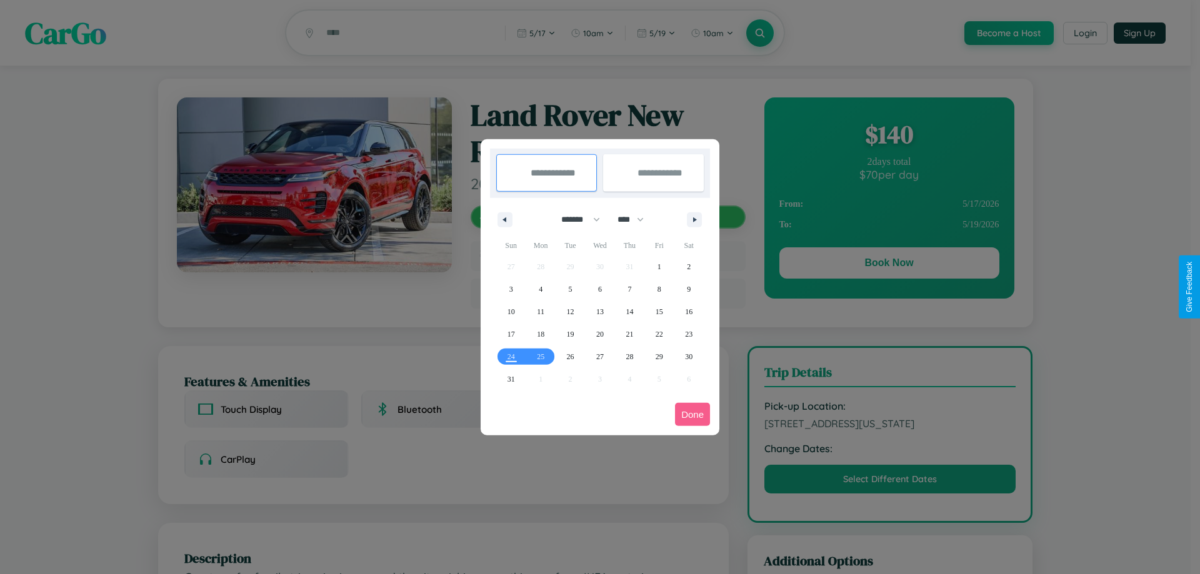
drag, startPoint x: 575, startPoint y: 219, endPoint x: 600, endPoint y: 251, distance: 40.0
click at [575, 219] on select "******* ******** ***** ***** *** **** **** ****** ********* ******* ******** **…" at bounding box center [578, 219] width 53 height 21
select select "*"
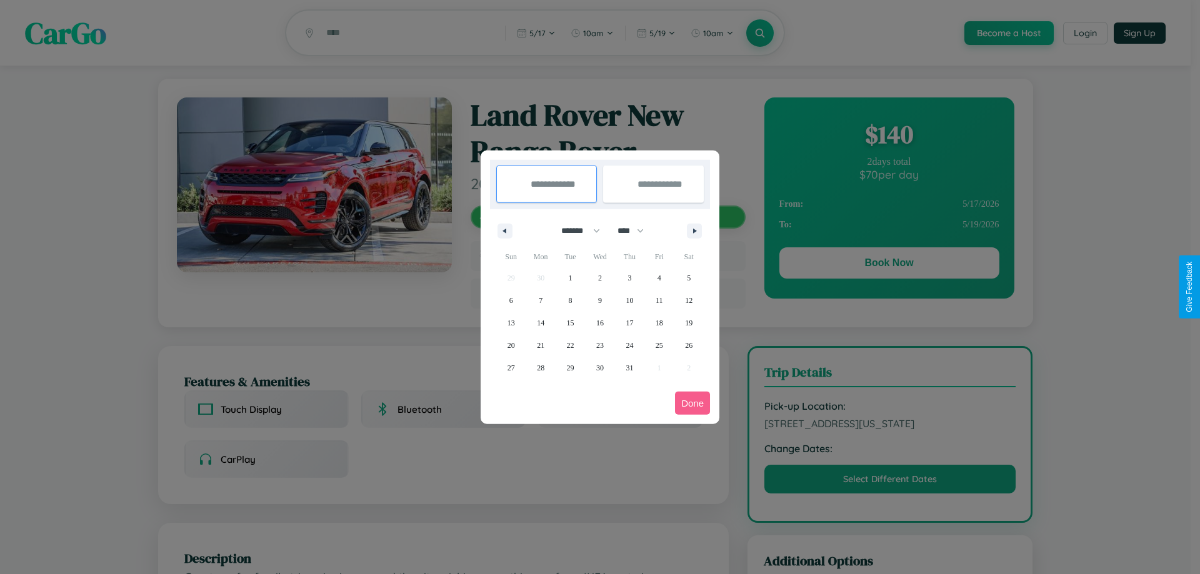
click at [636, 231] on select "**** **** **** **** **** **** **** **** **** **** **** **** **** **** **** ****…" at bounding box center [630, 231] width 38 height 21
select select "****"
click at [599, 323] on span "15" at bounding box center [600, 323] width 8 height 23
type input "**********"
click at [629, 345] on span "23" at bounding box center [630, 345] width 8 height 23
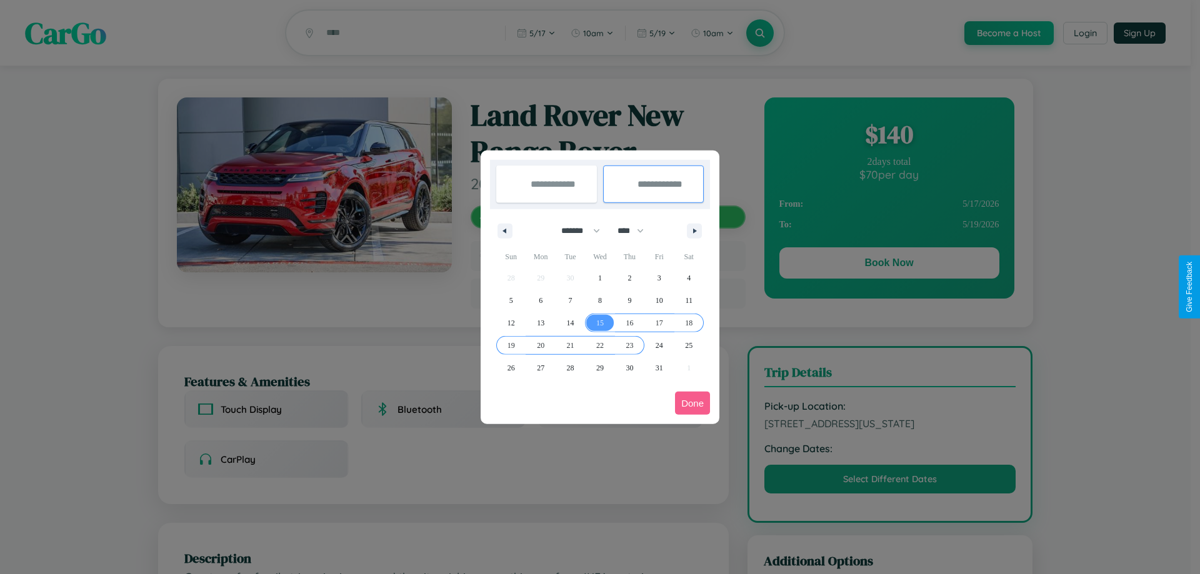
type input "**********"
click at [693, 403] on button "Done" at bounding box center [692, 403] width 35 height 23
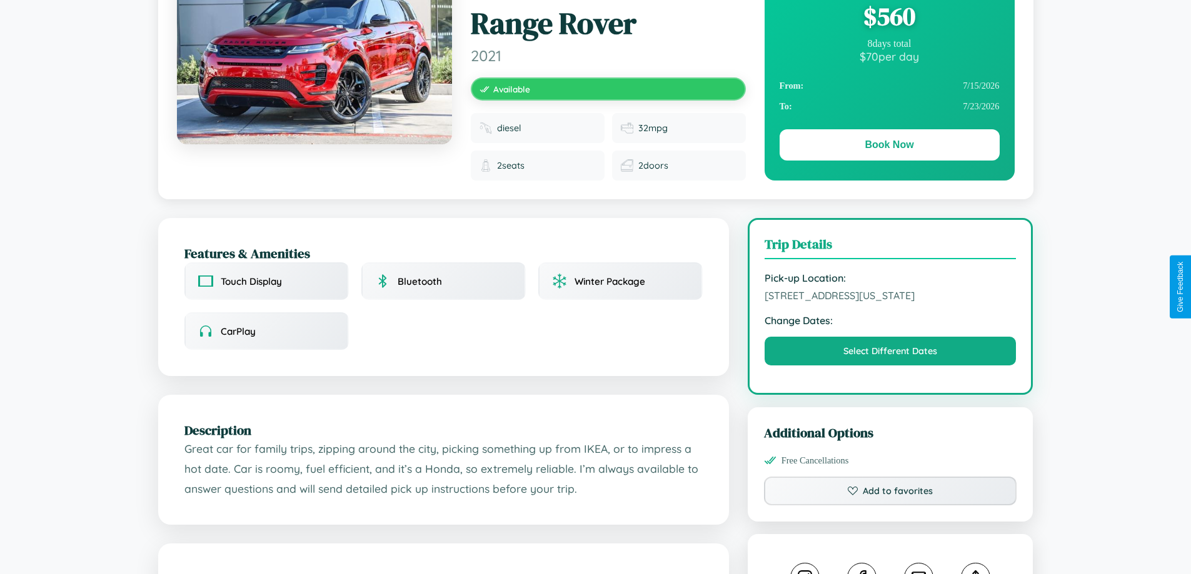
scroll to position [312, 0]
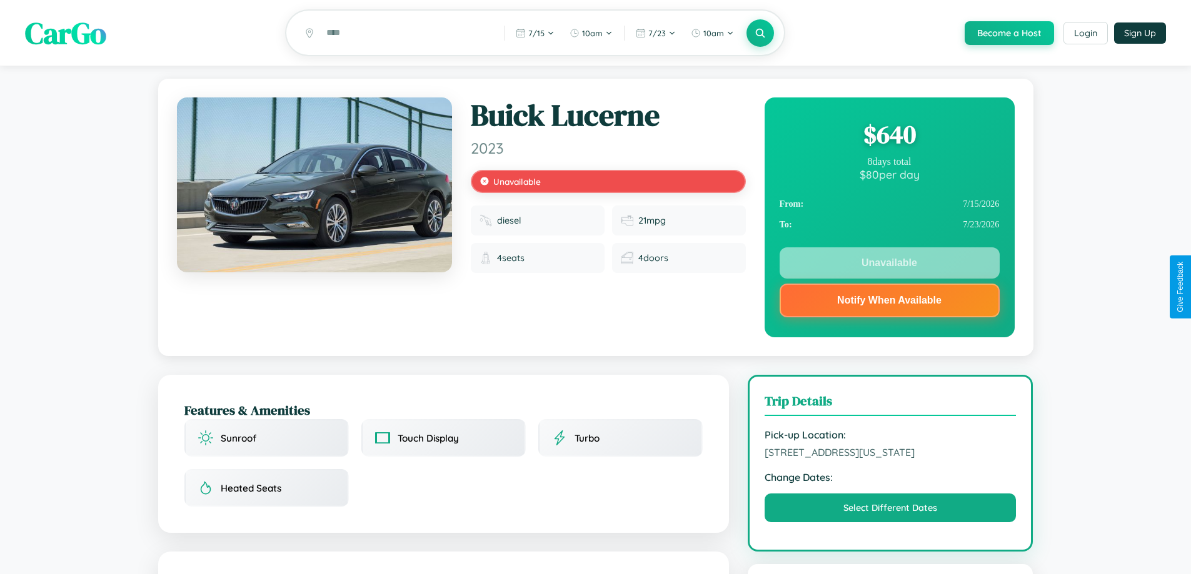
scroll to position [174, 0]
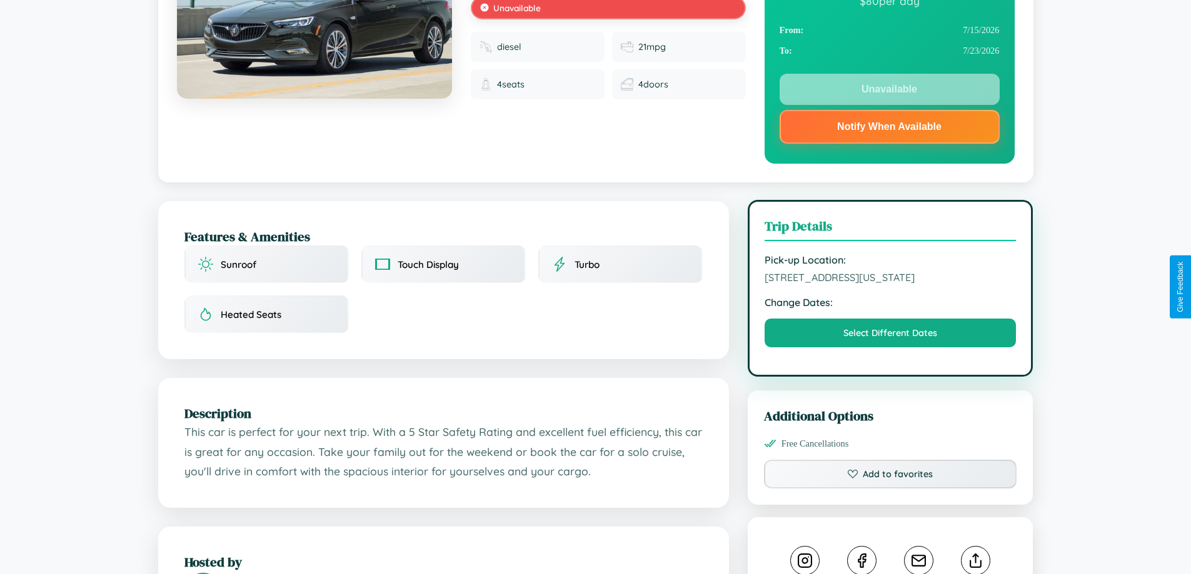
click at [890, 284] on span "8485 First Street Los Angeles California 80274 United States" at bounding box center [890, 277] width 252 height 13
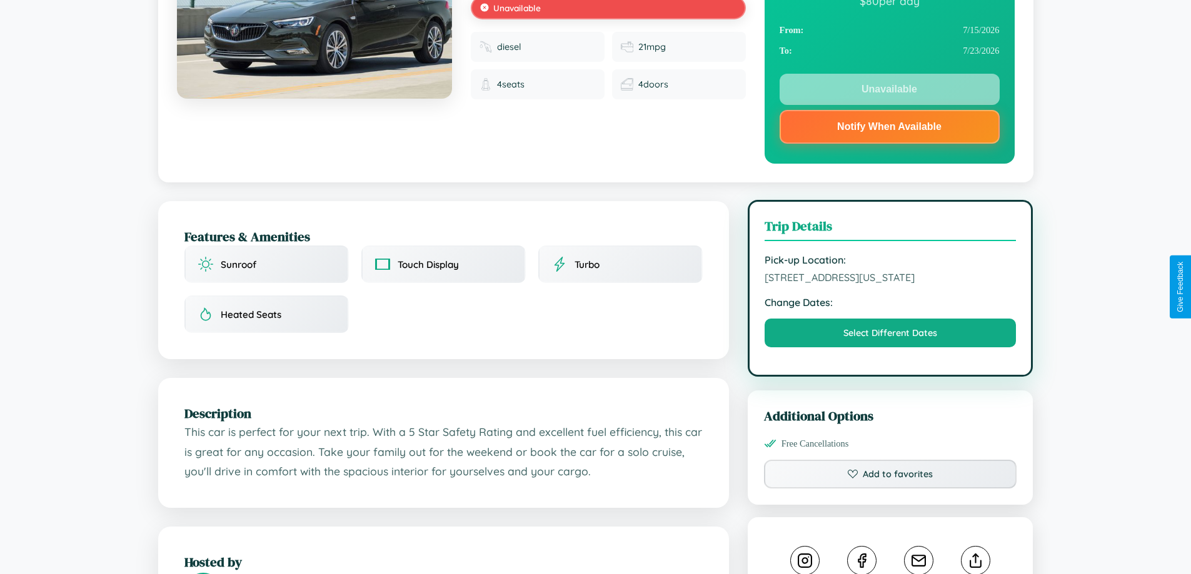
click at [890, 284] on span "8485 First Street Los Angeles California 80274 United States" at bounding box center [890, 277] width 252 height 13
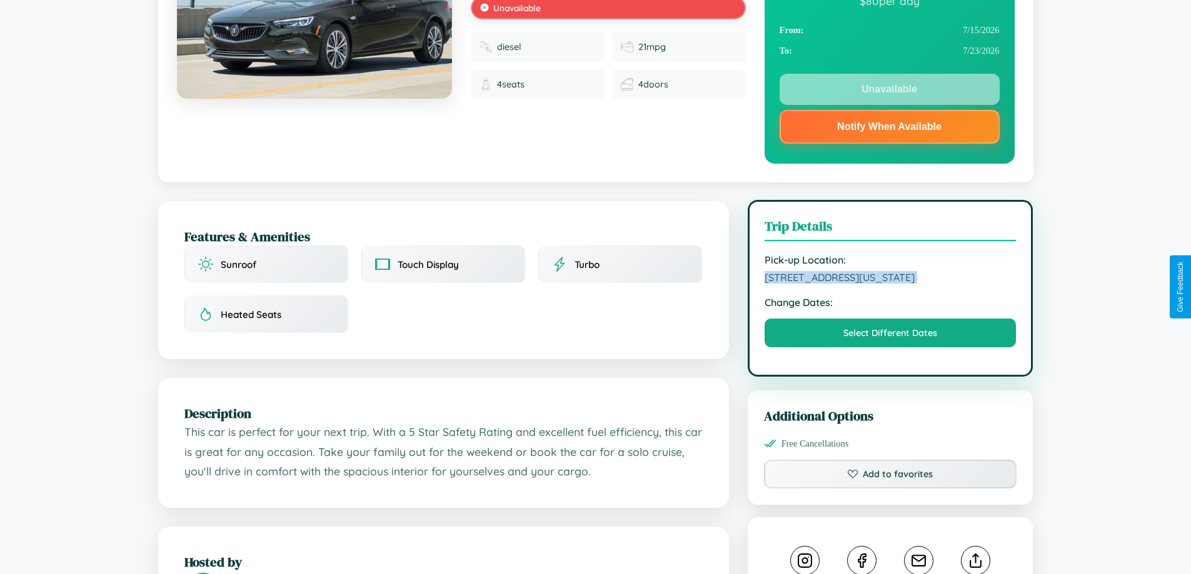
click at [890, 284] on span "8485 First Street Los Angeles California 80274 United States" at bounding box center [890, 277] width 252 height 13
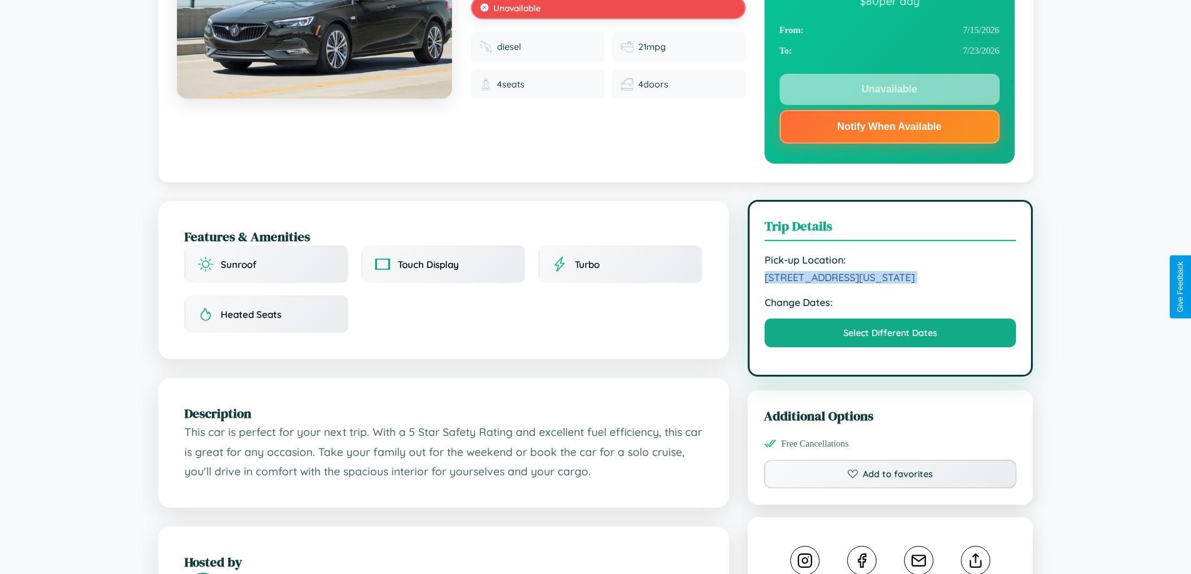
click at [890, 284] on span "8485 First Street Los Angeles California 80274 United States" at bounding box center [890, 277] width 252 height 13
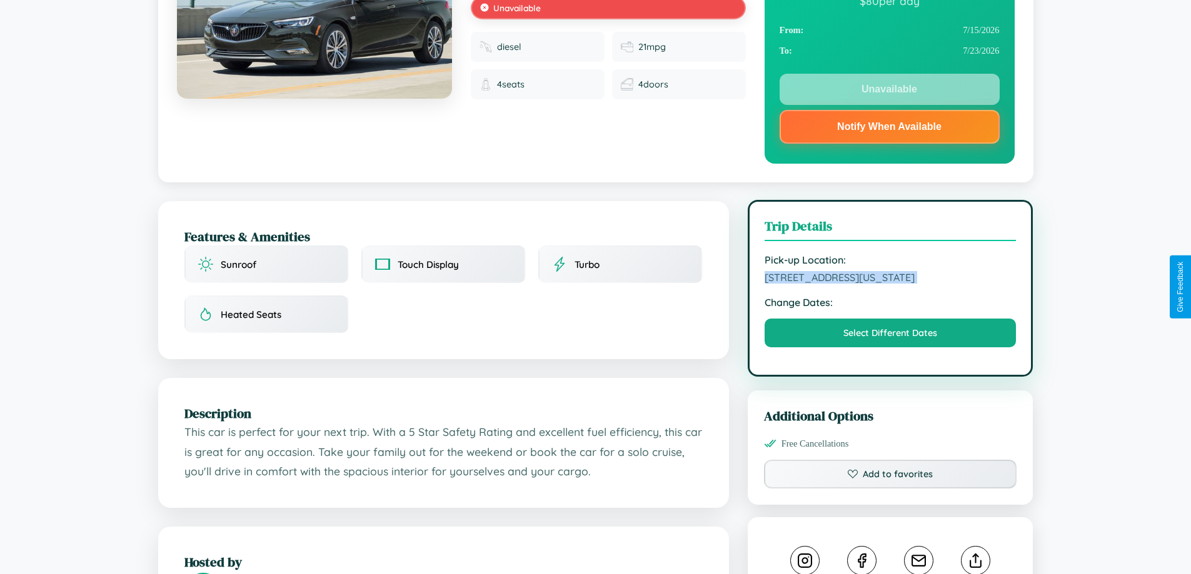
click at [890, 284] on span "8485 First Street Los Angeles California 80274 United States" at bounding box center [890, 277] width 252 height 13
